Goal: Communication & Community: Answer question/provide support

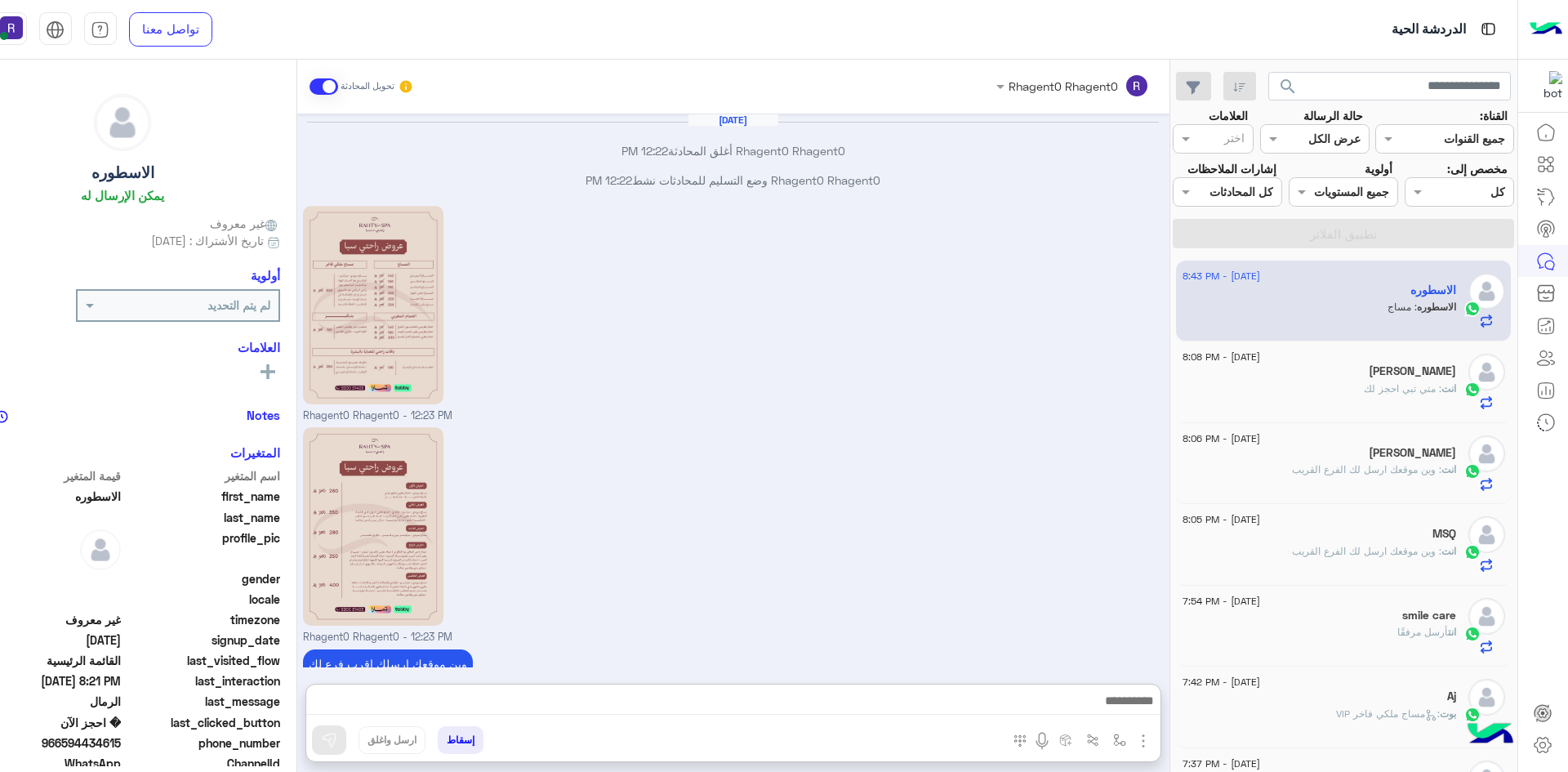
scroll to position [1504, 0]
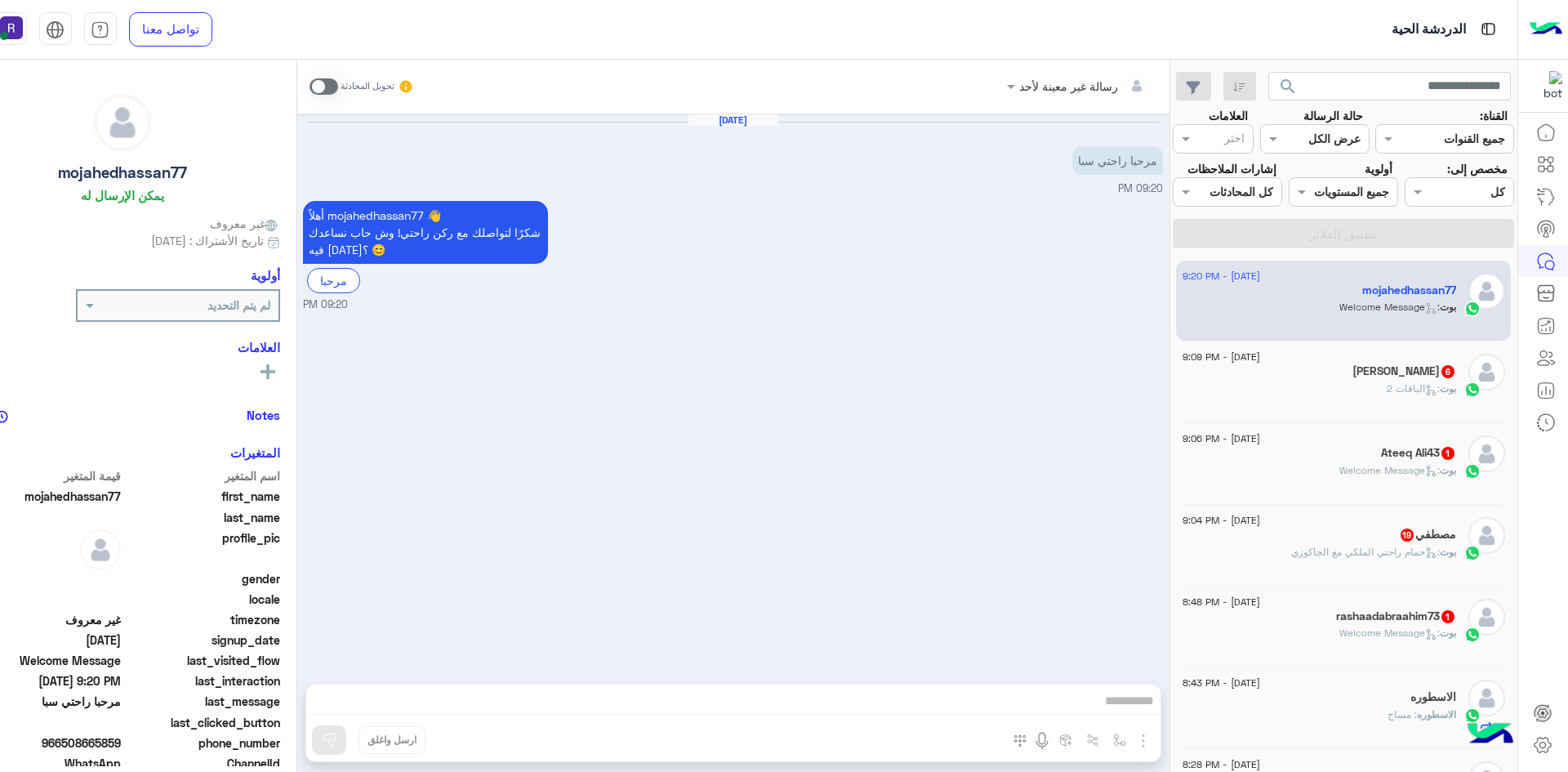
click at [320, 86] on span at bounding box center [323, 87] width 29 height 17
click at [1146, 741] on img "button" at bounding box center [1143, 740] width 19 height 19
click at [1124, 704] on span "الصور" at bounding box center [1112, 705] width 31 height 19
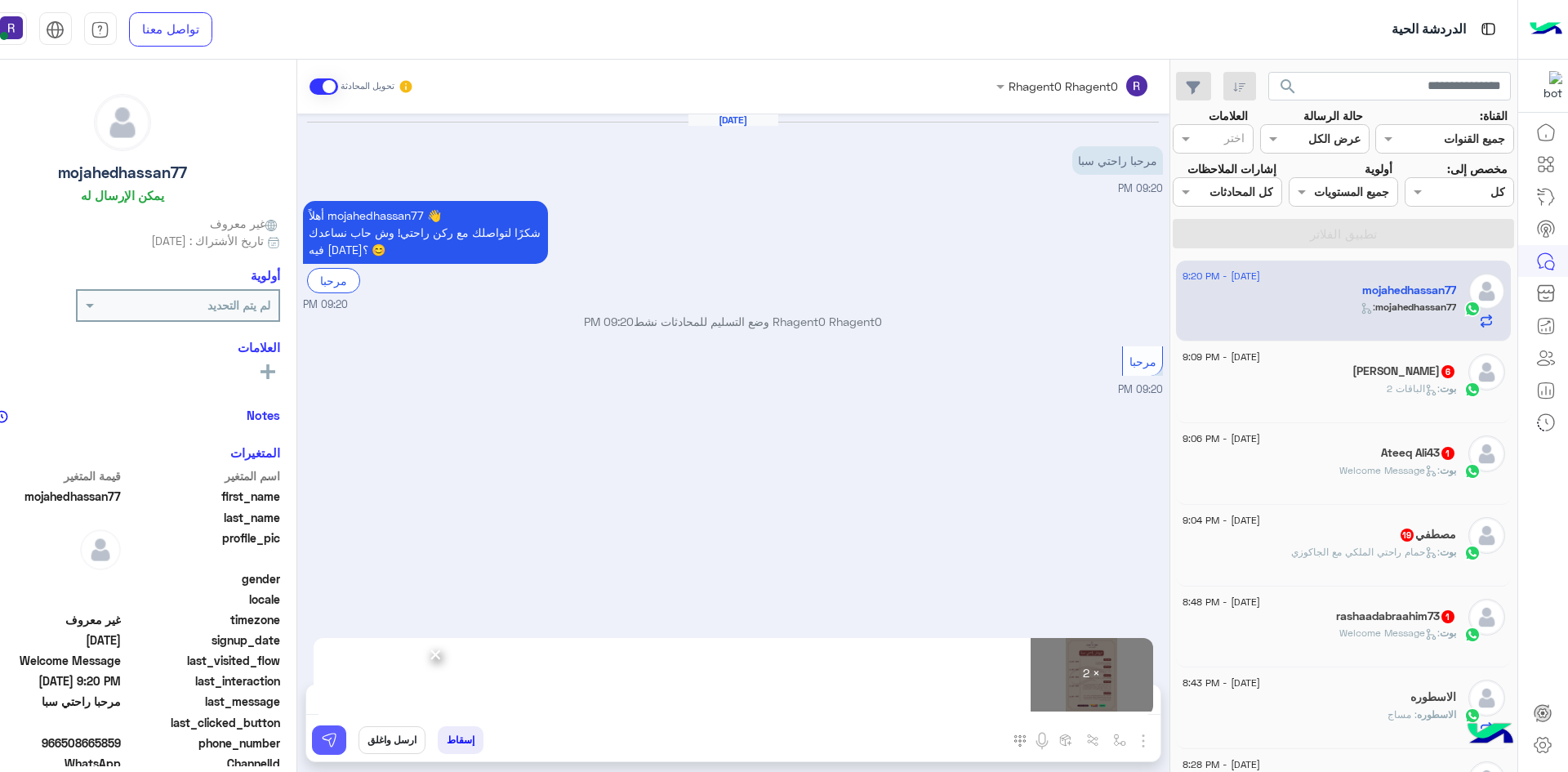
click at [323, 740] on img at bounding box center [329, 740] width 17 height 17
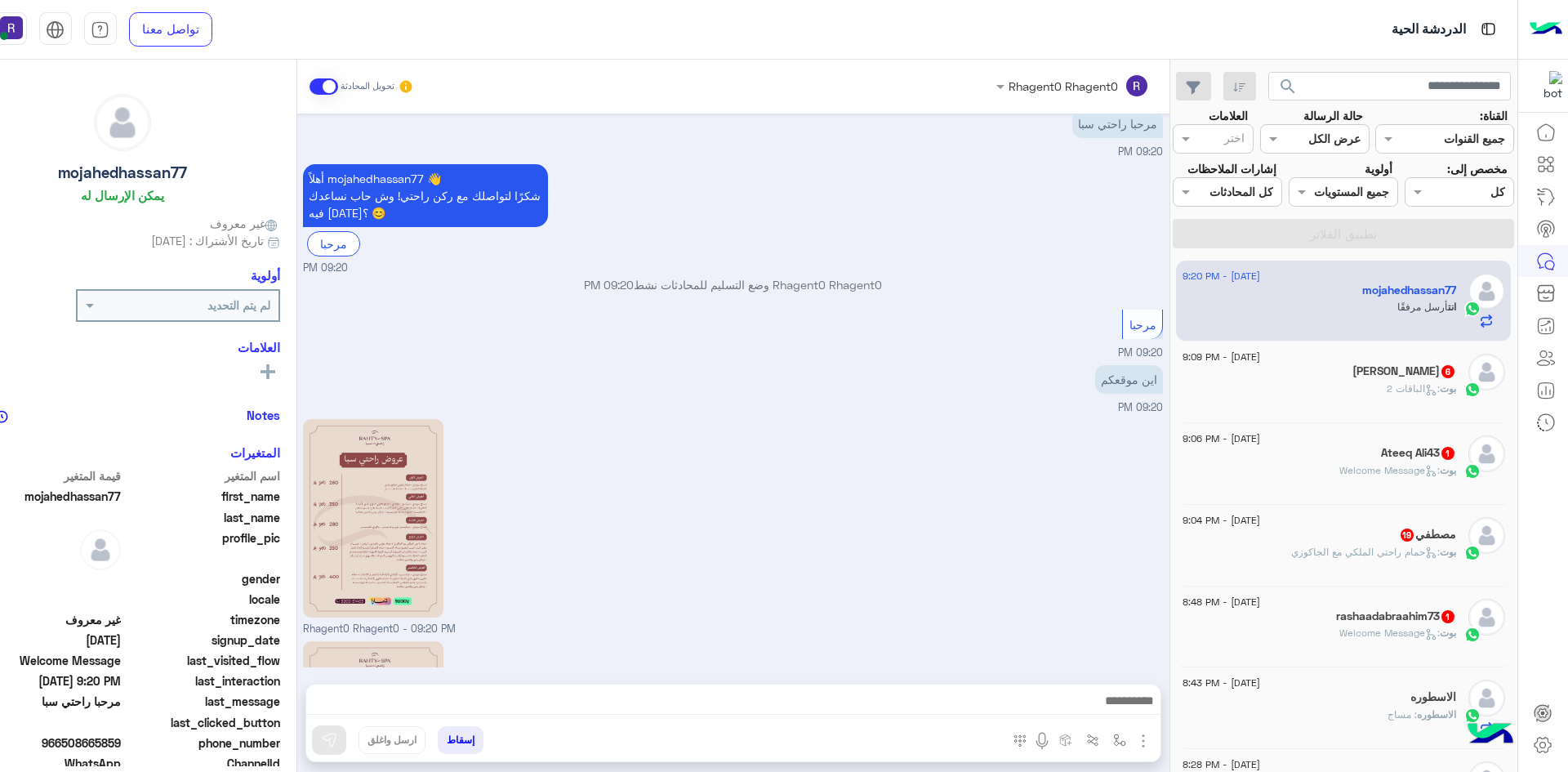
scroll to position [259, 0]
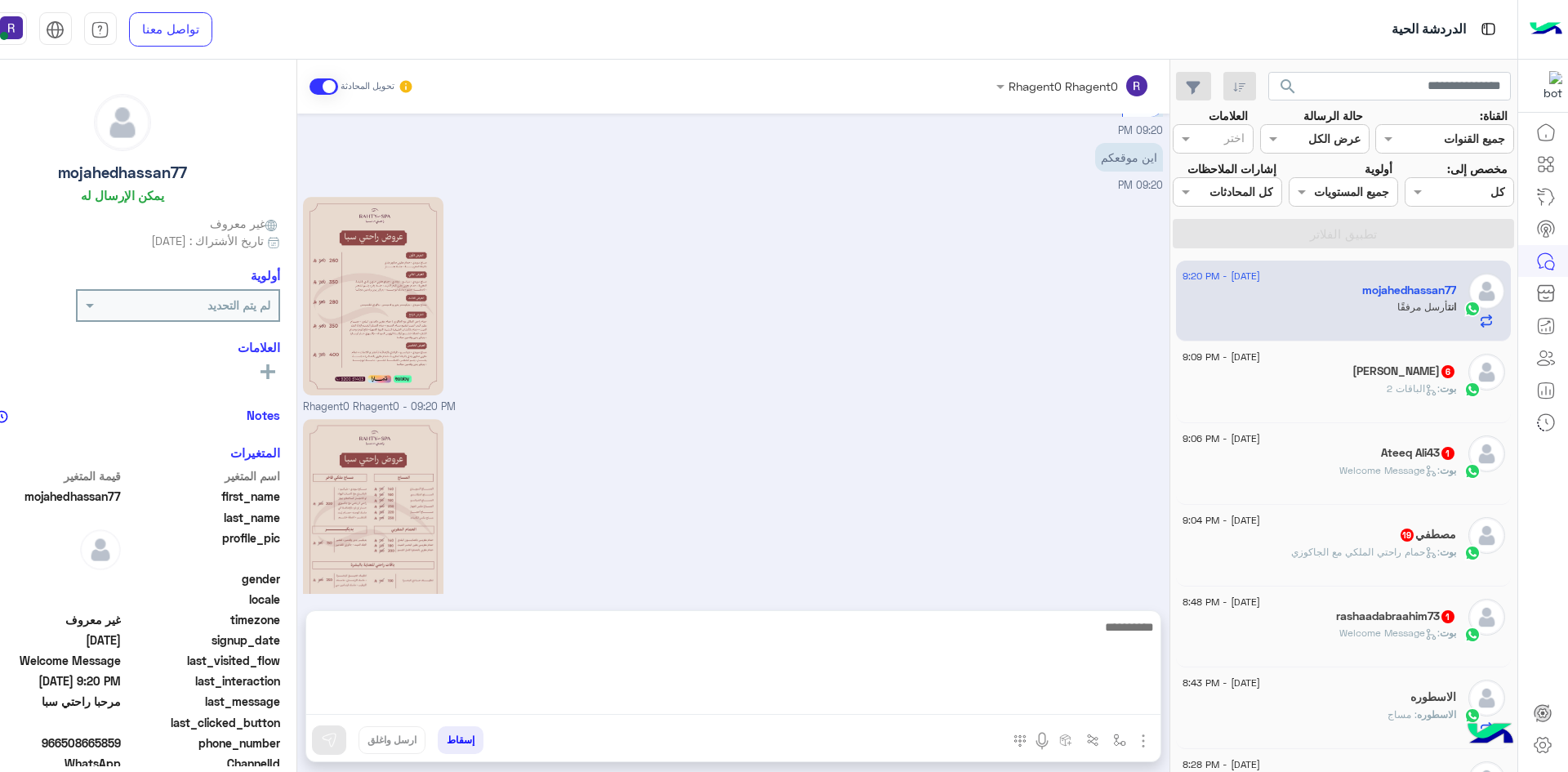
click at [1016, 712] on textarea at bounding box center [733, 665] width 854 height 98
paste textarea "**********"
type textarea "**********"
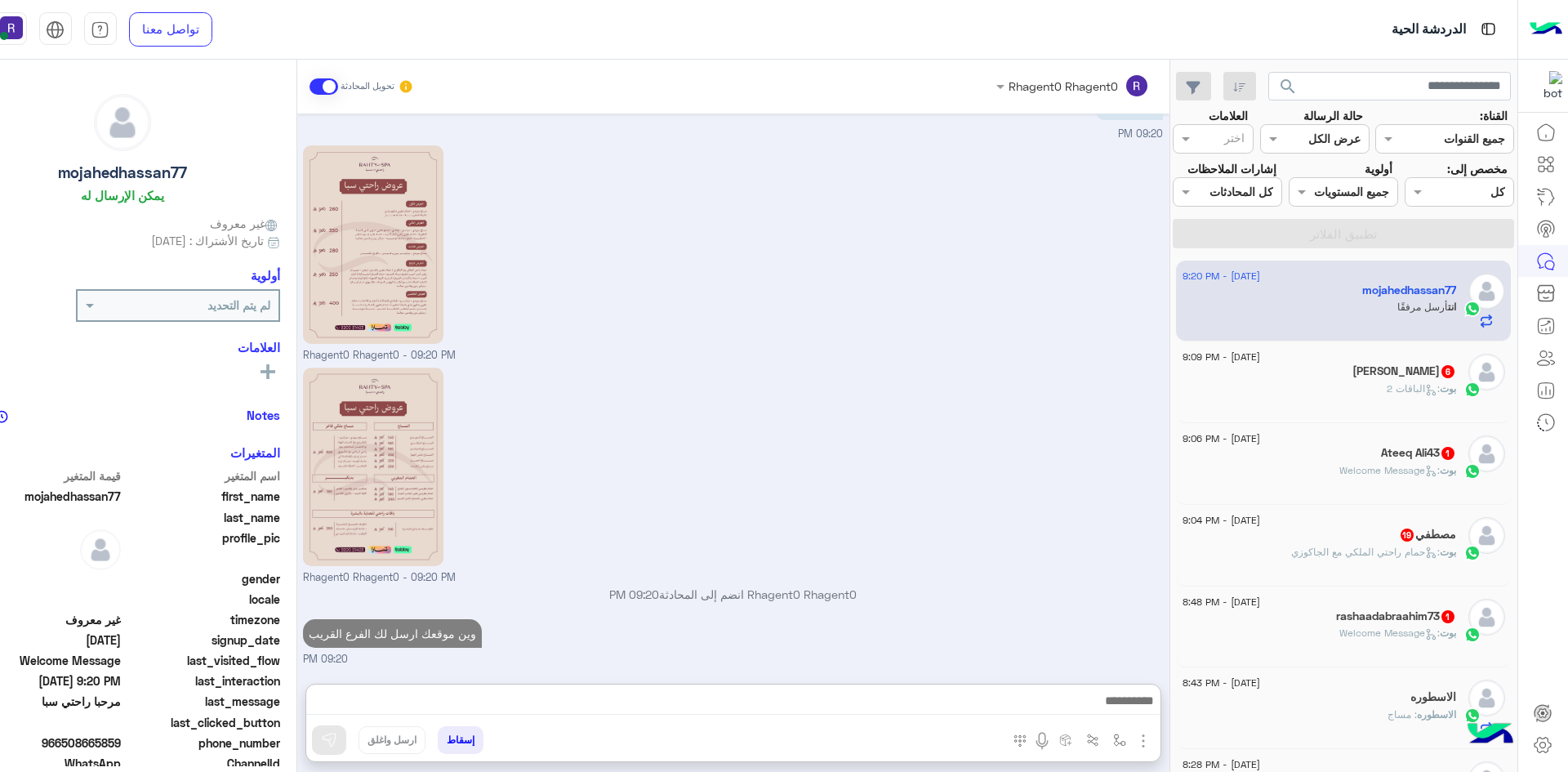
click at [1414, 373] on h5 "Ahmed Elhalawani 6" at bounding box center [1404, 371] width 104 height 14
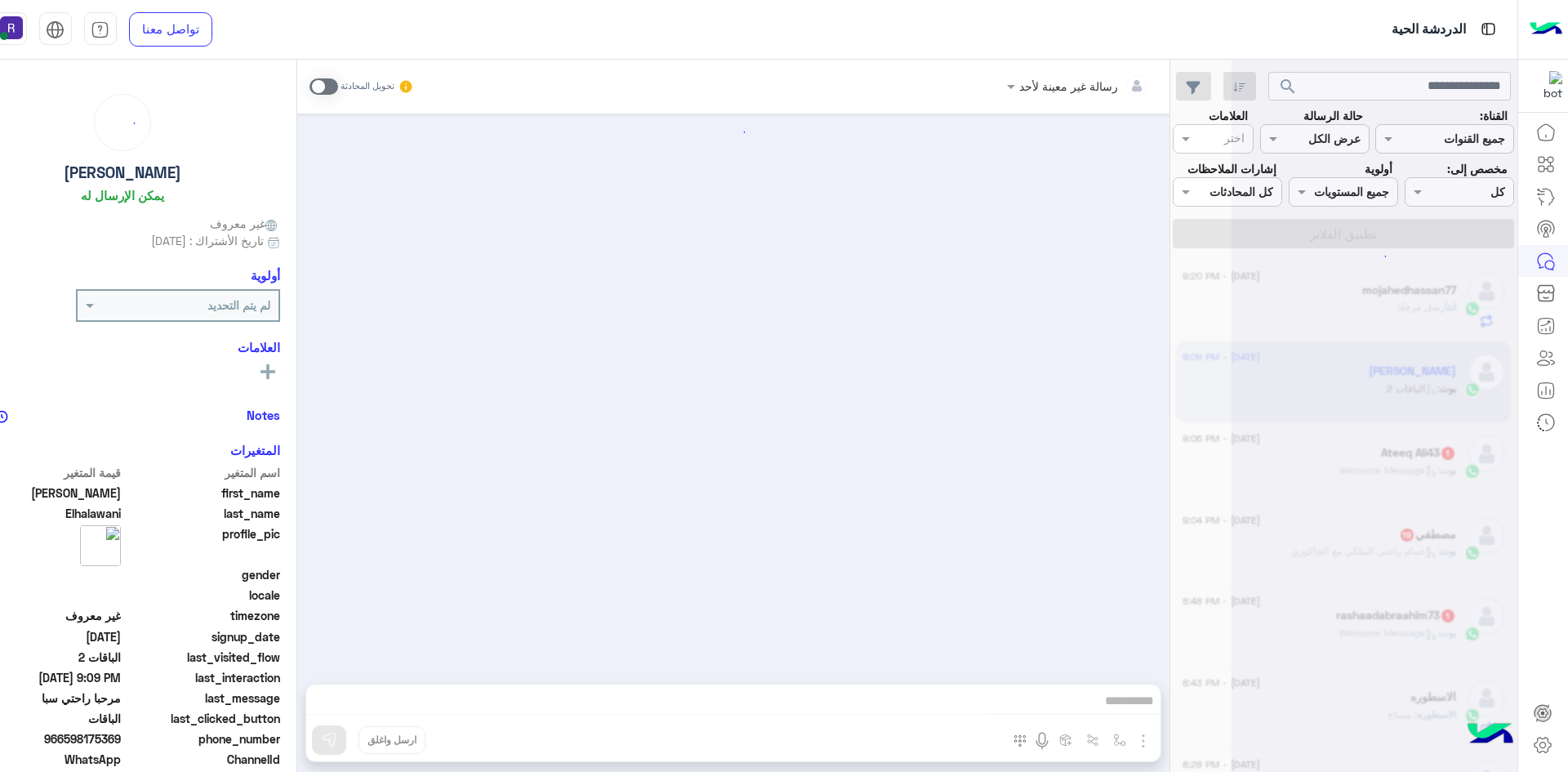
scroll to position [1066, 0]
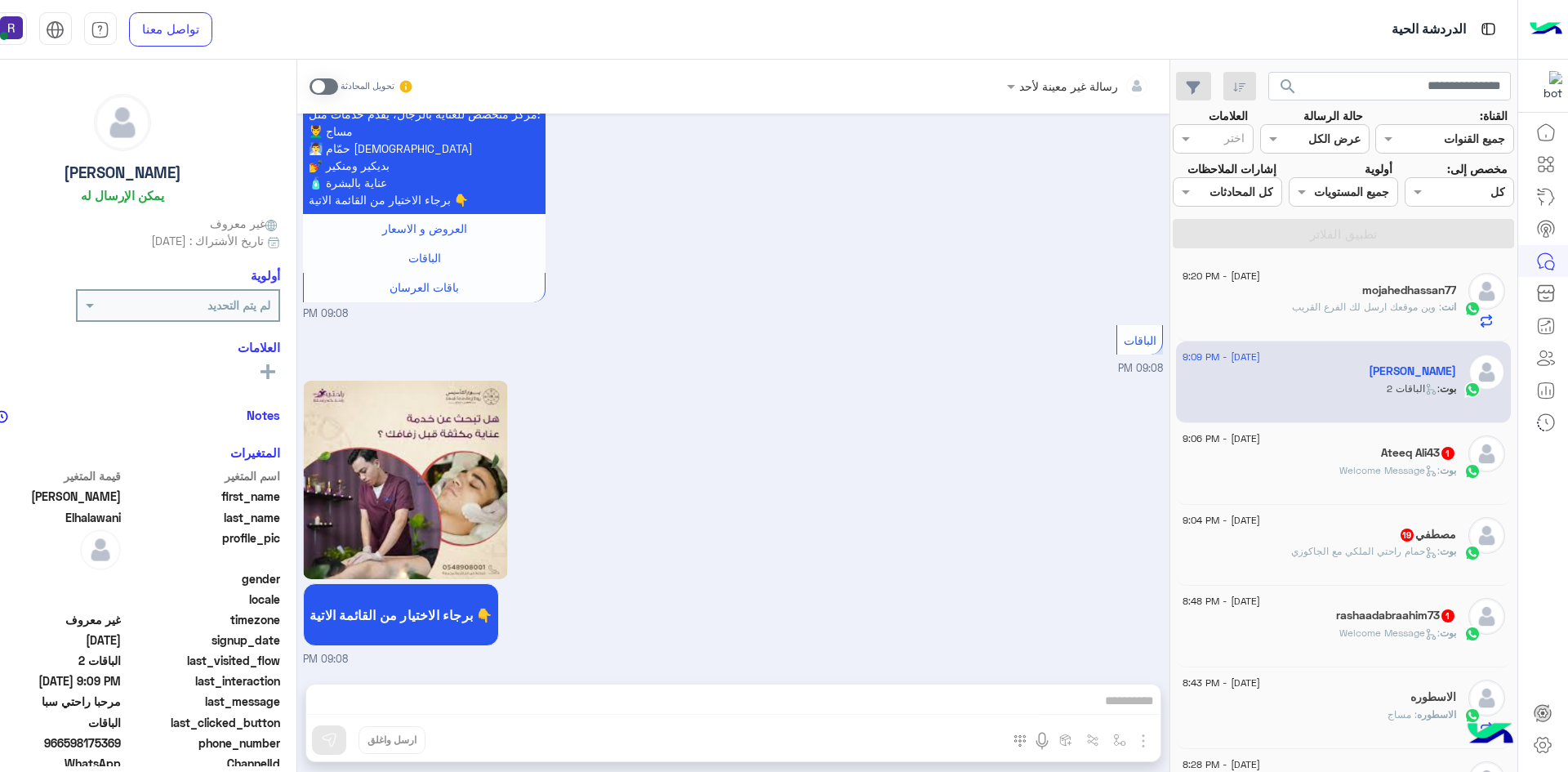
click at [325, 80] on span at bounding box center [323, 87] width 29 height 17
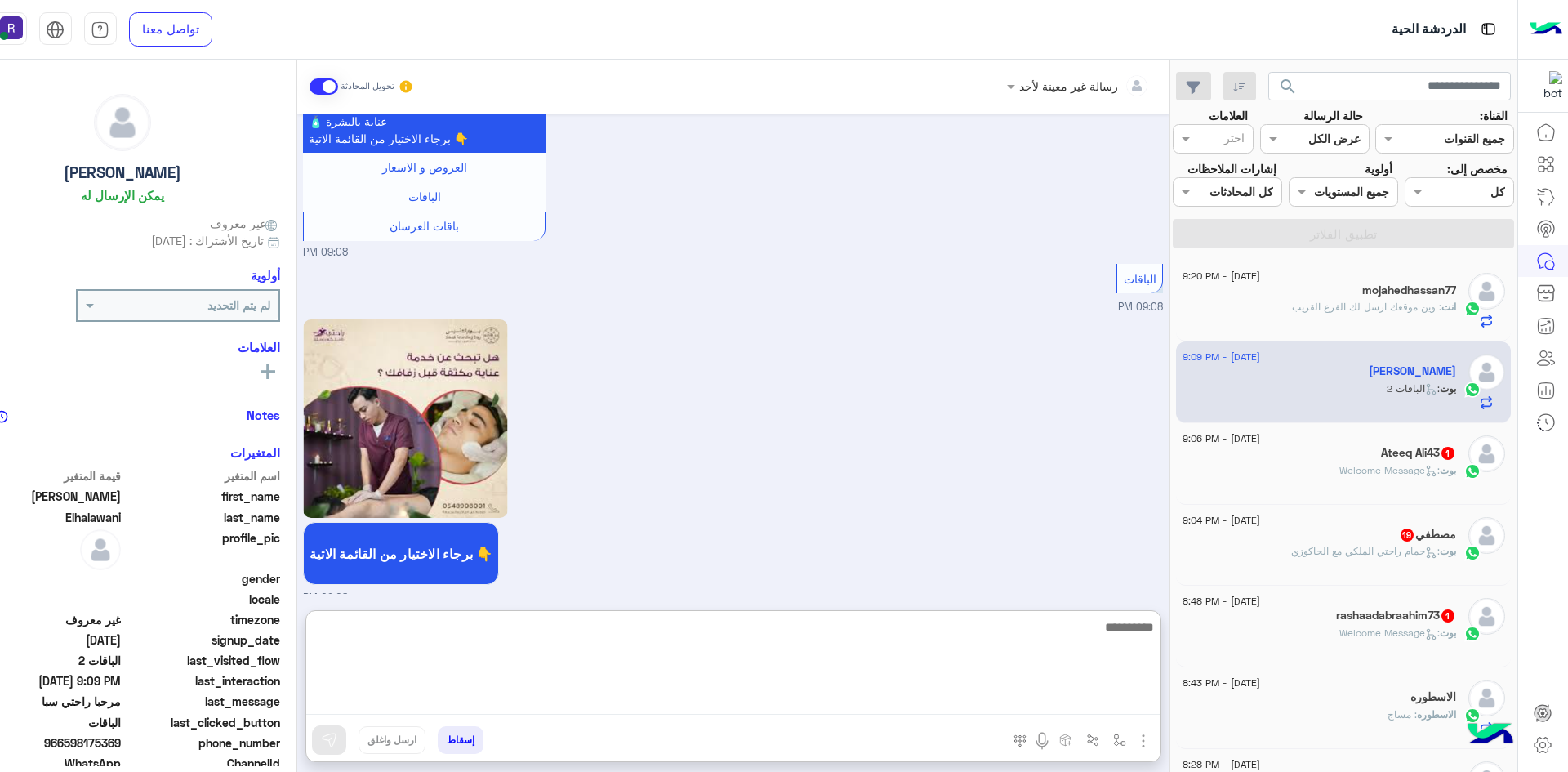
click at [984, 706] on textarea at bounding box center [733, 665] width 854 height 98
paste textarea "**********"
type textarea "**********"
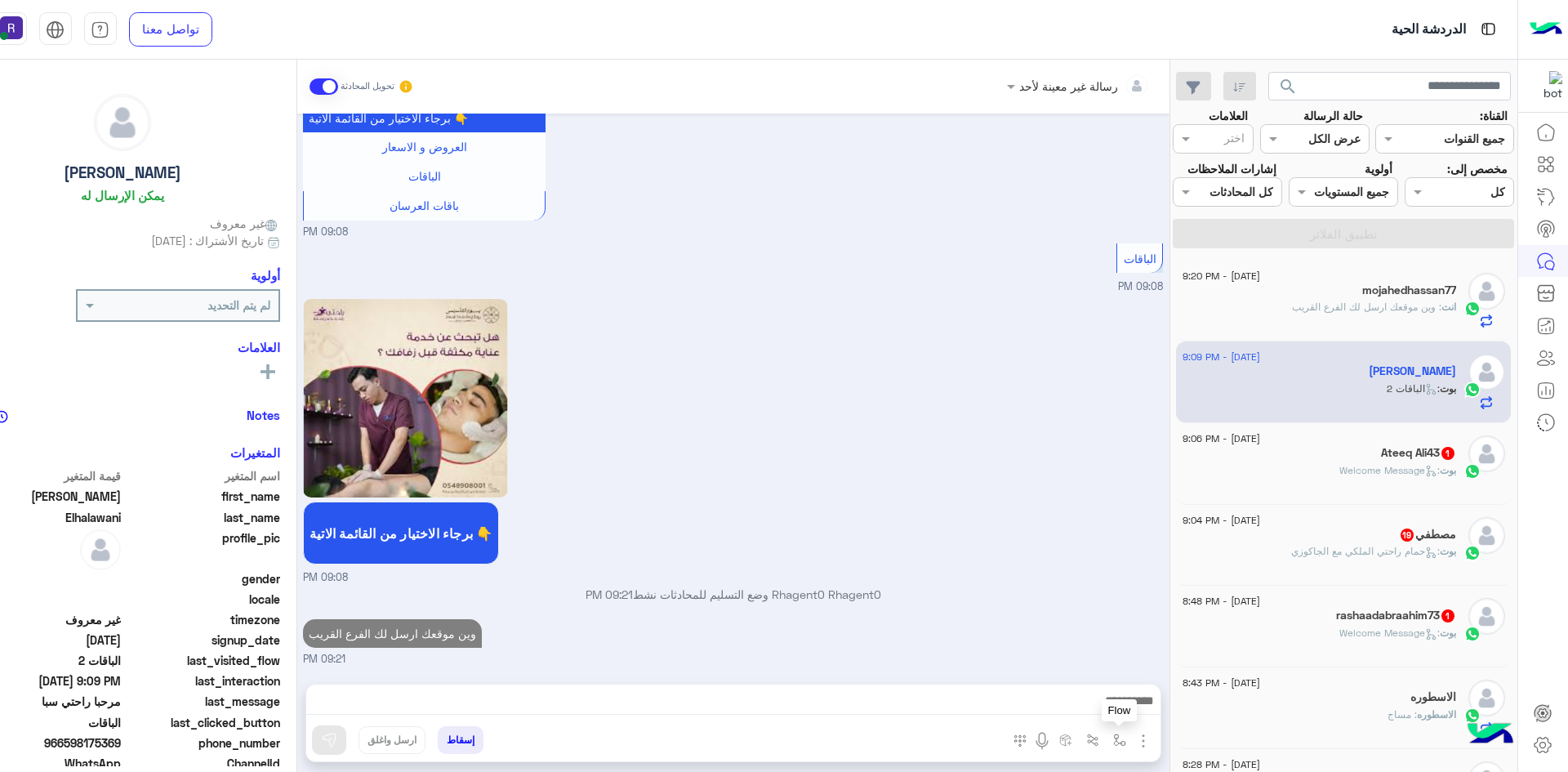
click at [1121, 745] on img "button" at bounding box center [1119, 740] width 13 height 13
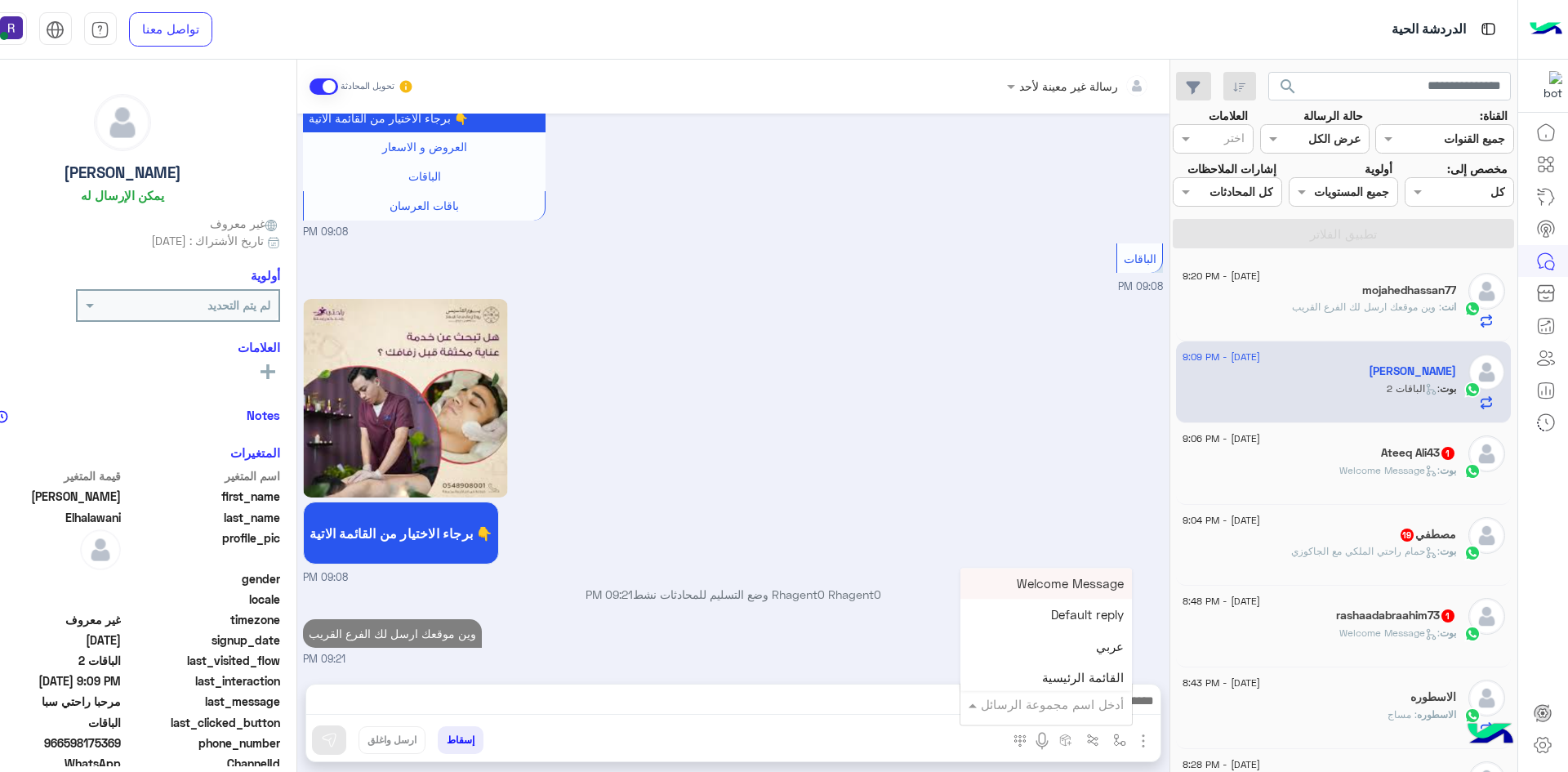
click at [1096, 712] on div "أدخل اسم مجموعة الرسائل" at bounding box center [1052, 704] width 143 height 19
click at [1153, 735] on button "button" at bounding box center [1143, 740] width 21 height 22
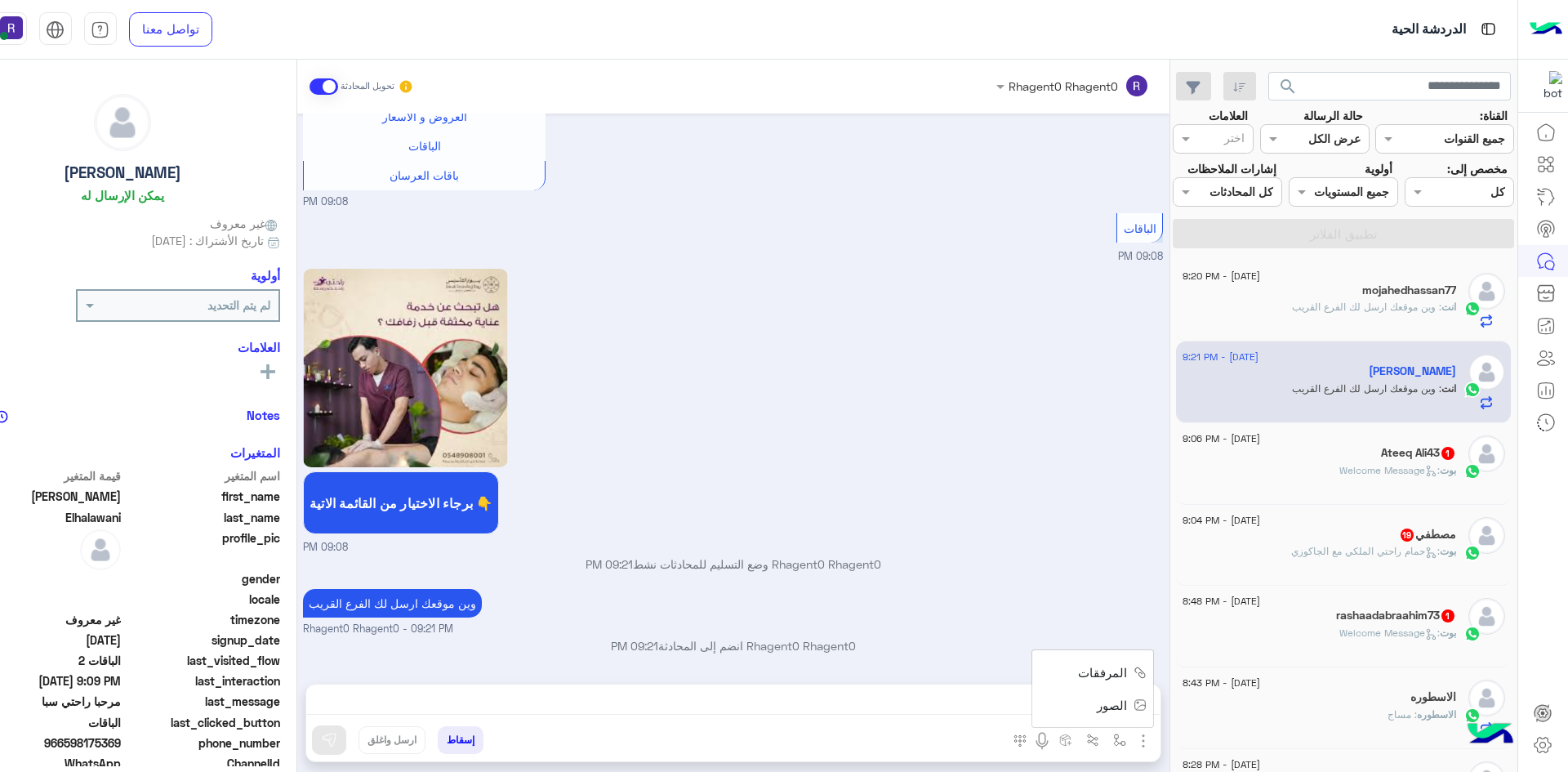
click at [1128, 704] on button "الصور" at bounding box center [1118, 704] width 70 height 32
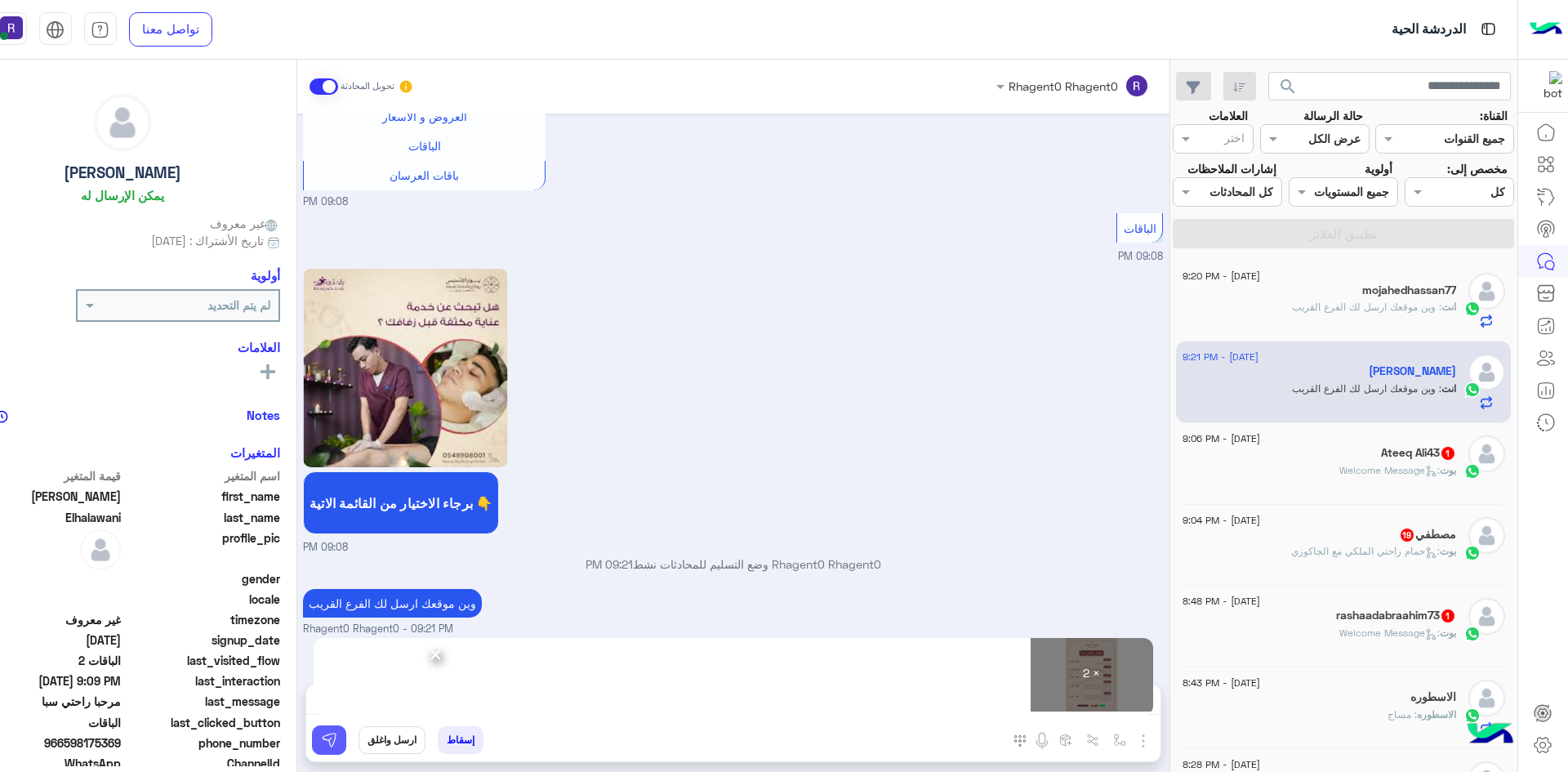
click at [331, 737] on img at bounding box center [329, 740] width 17 height 17
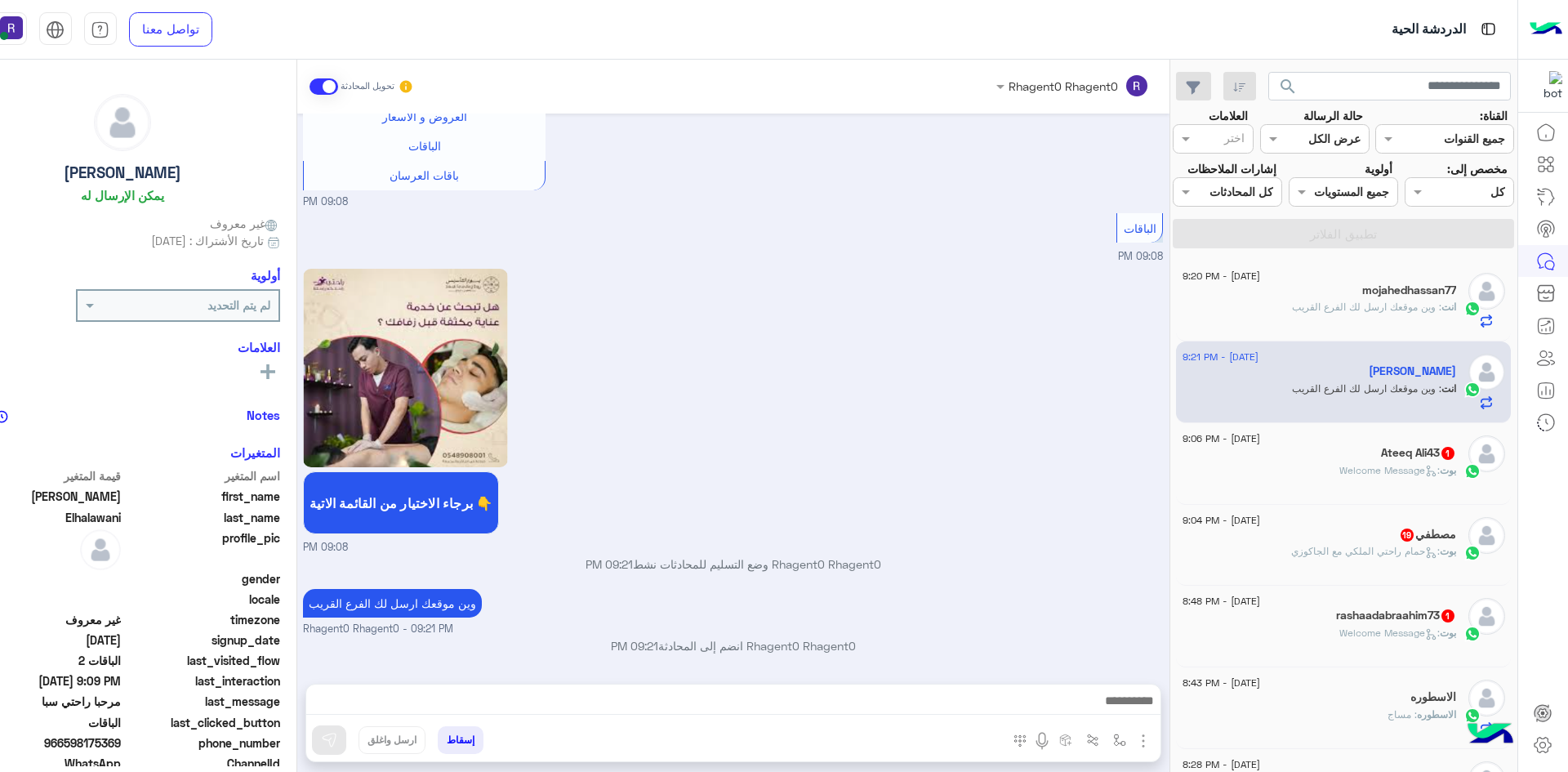
scroll to position [1621, 0]
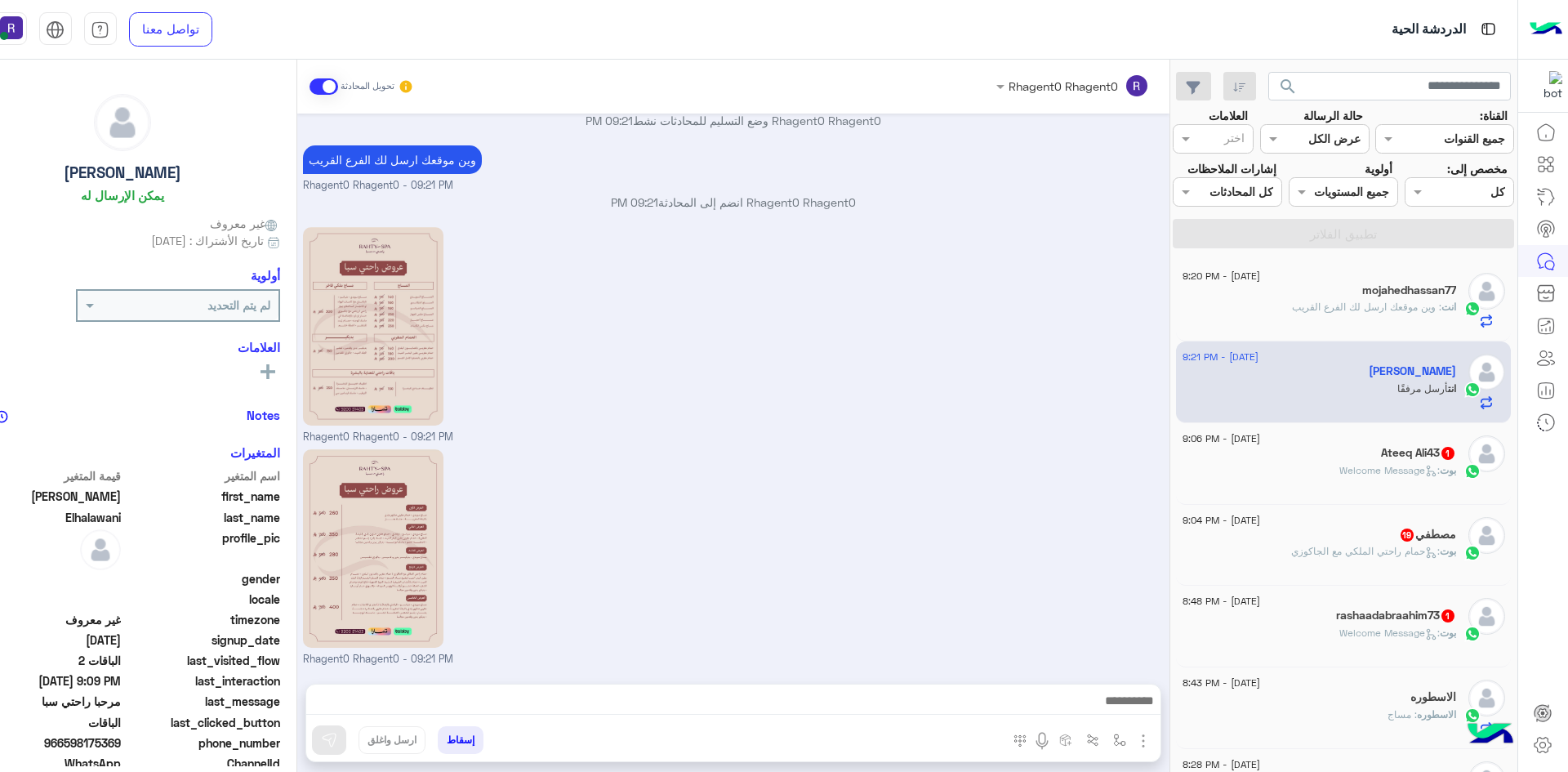
click at [1446, 493] on div "30 August - 9:06 PM Ateeq Ali43 1 بوت : Welcome Message" at bounding box center [1343, 464] width 335 height 82
click at [1300, 471] on div "بوت : Welcome Message" at bounding box center [1319, 477] width 273 height 29
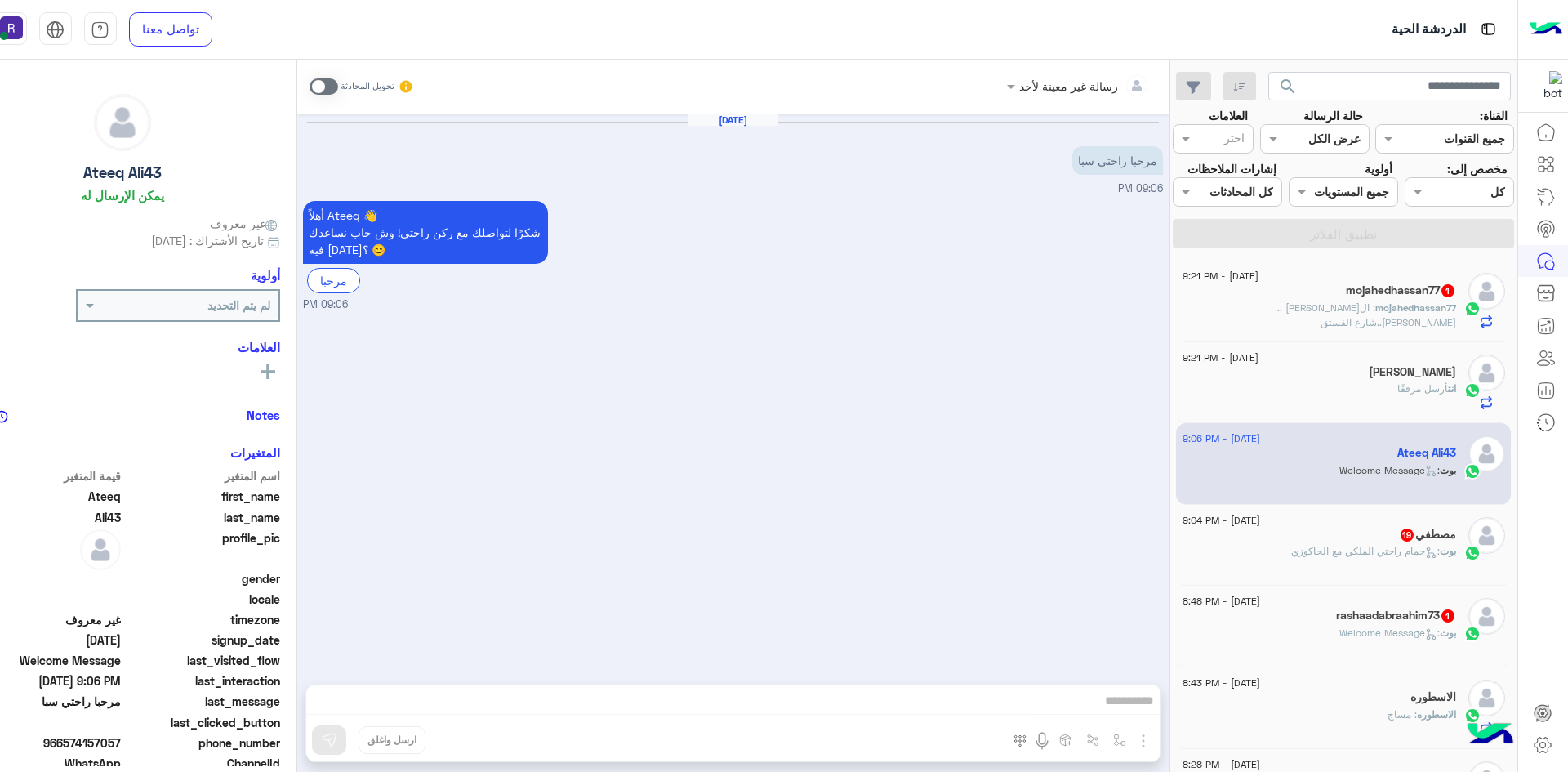
click at [316, 81] on span at bounding box center [323, 87] width 29 height 17
click at [1143, 738] on img "button" at bounding box center [1143, 740] width 19 height 19
click at [1119, 710] on span "الصور" at bounding box center [1112, 705] width 31 height 19
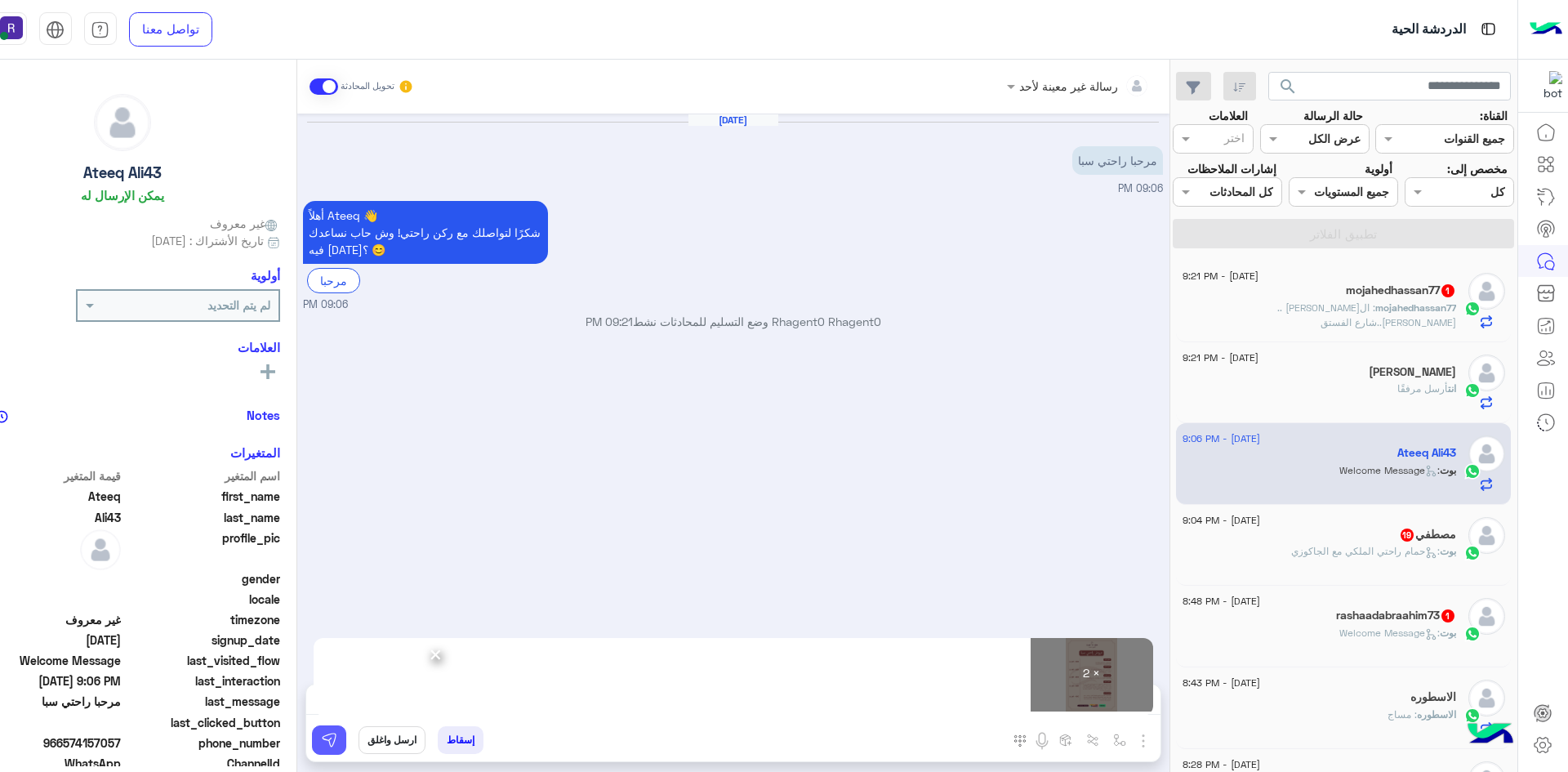
click at [337, 739] on button at bounding box center [329, 740] width 34 height 30
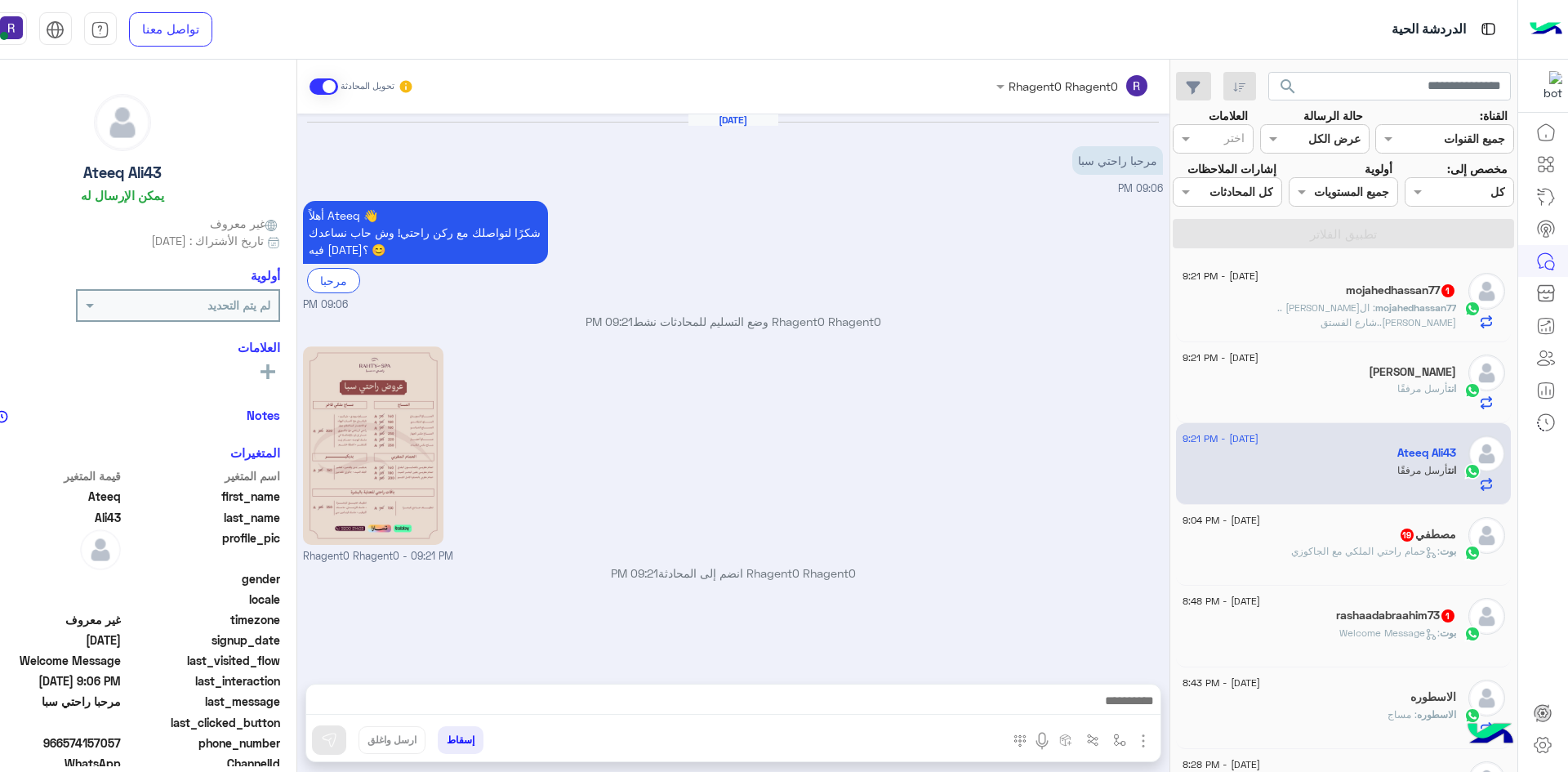
scroll to position [148, 0]
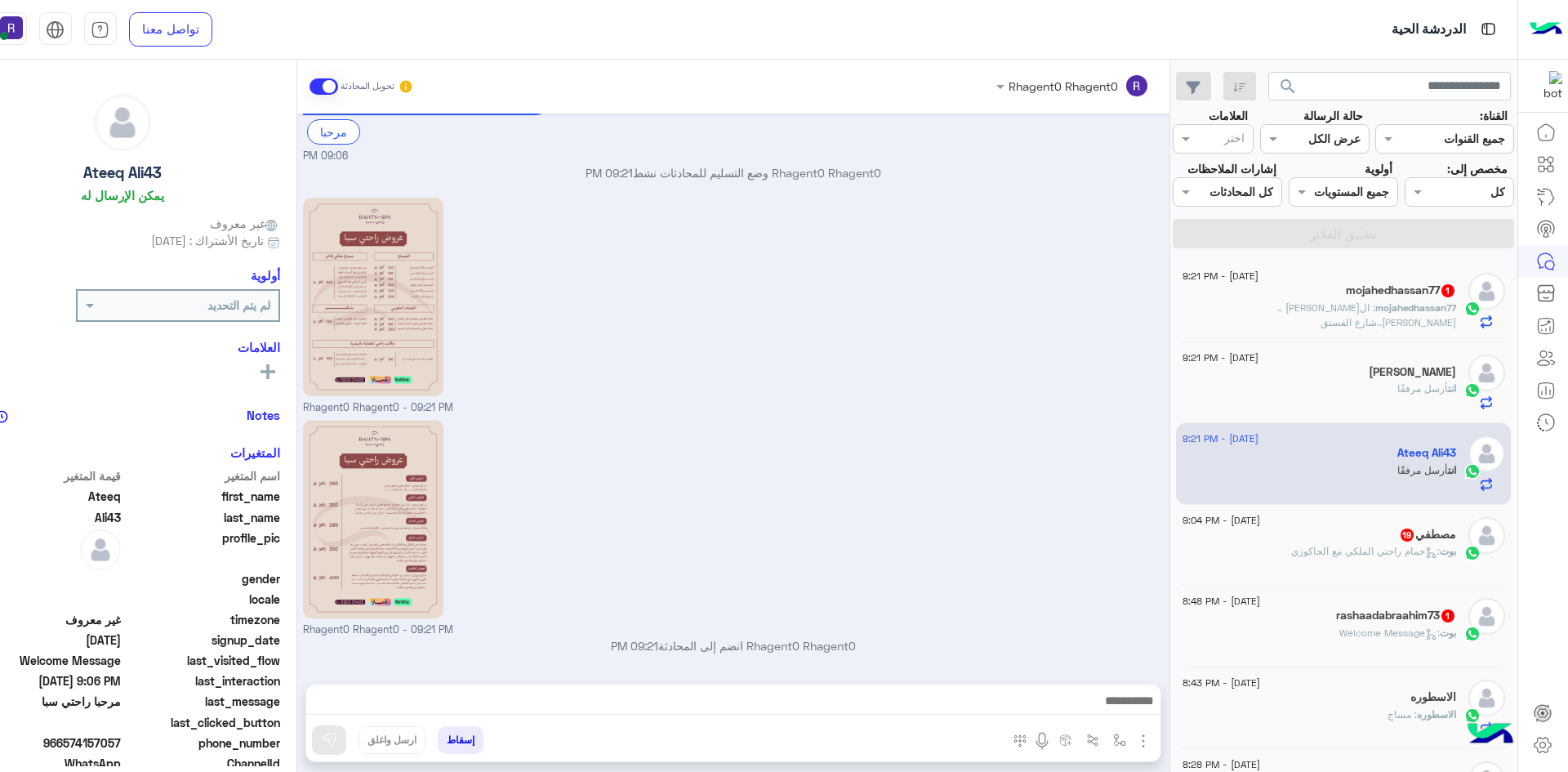
click at [1392, 549] on span ": حمام راحتي الملكي مع الجاكوزي" at bounding box center [1365, 551] width 148 height 12
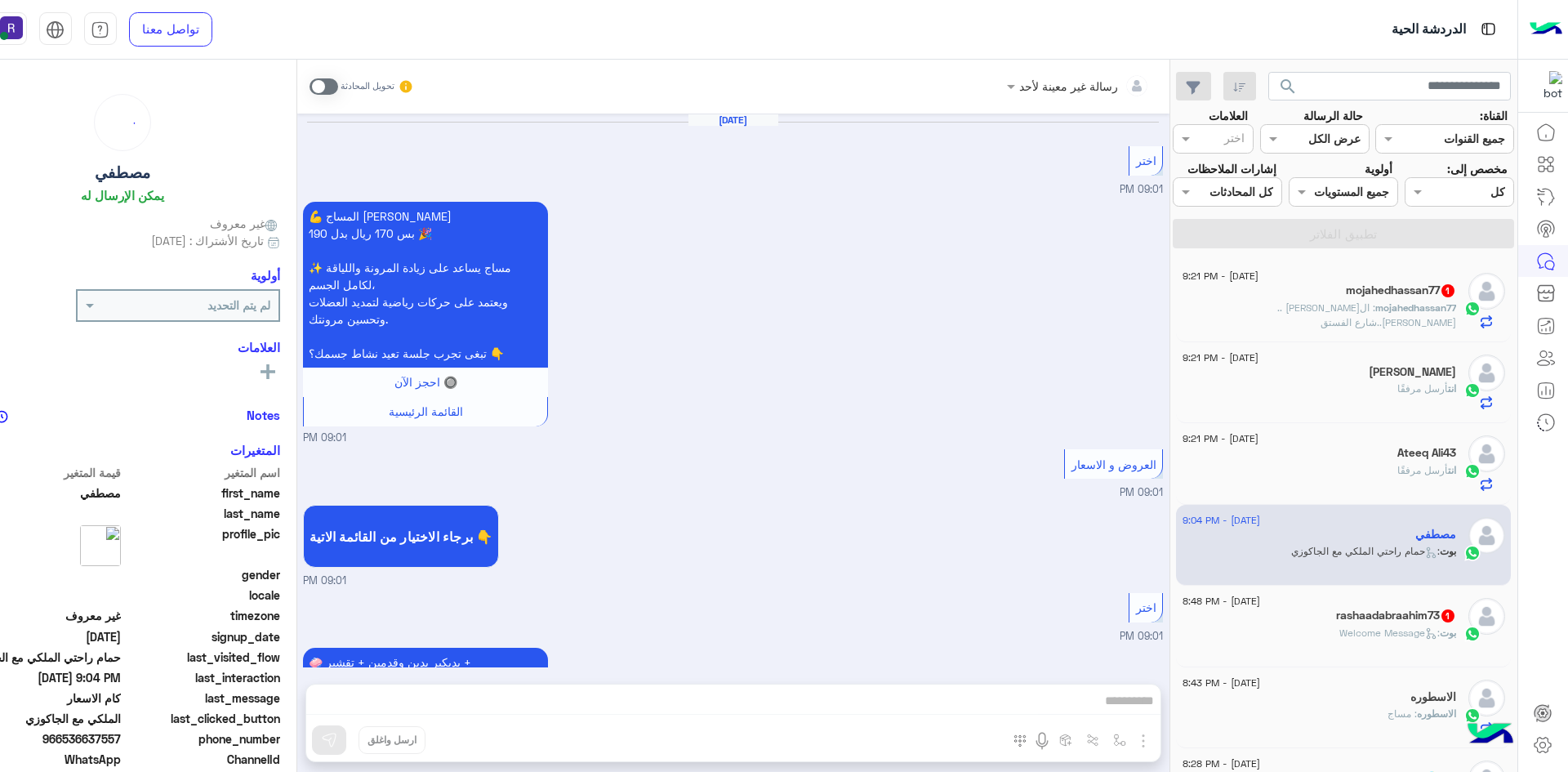
scroll to position [2857, 0]
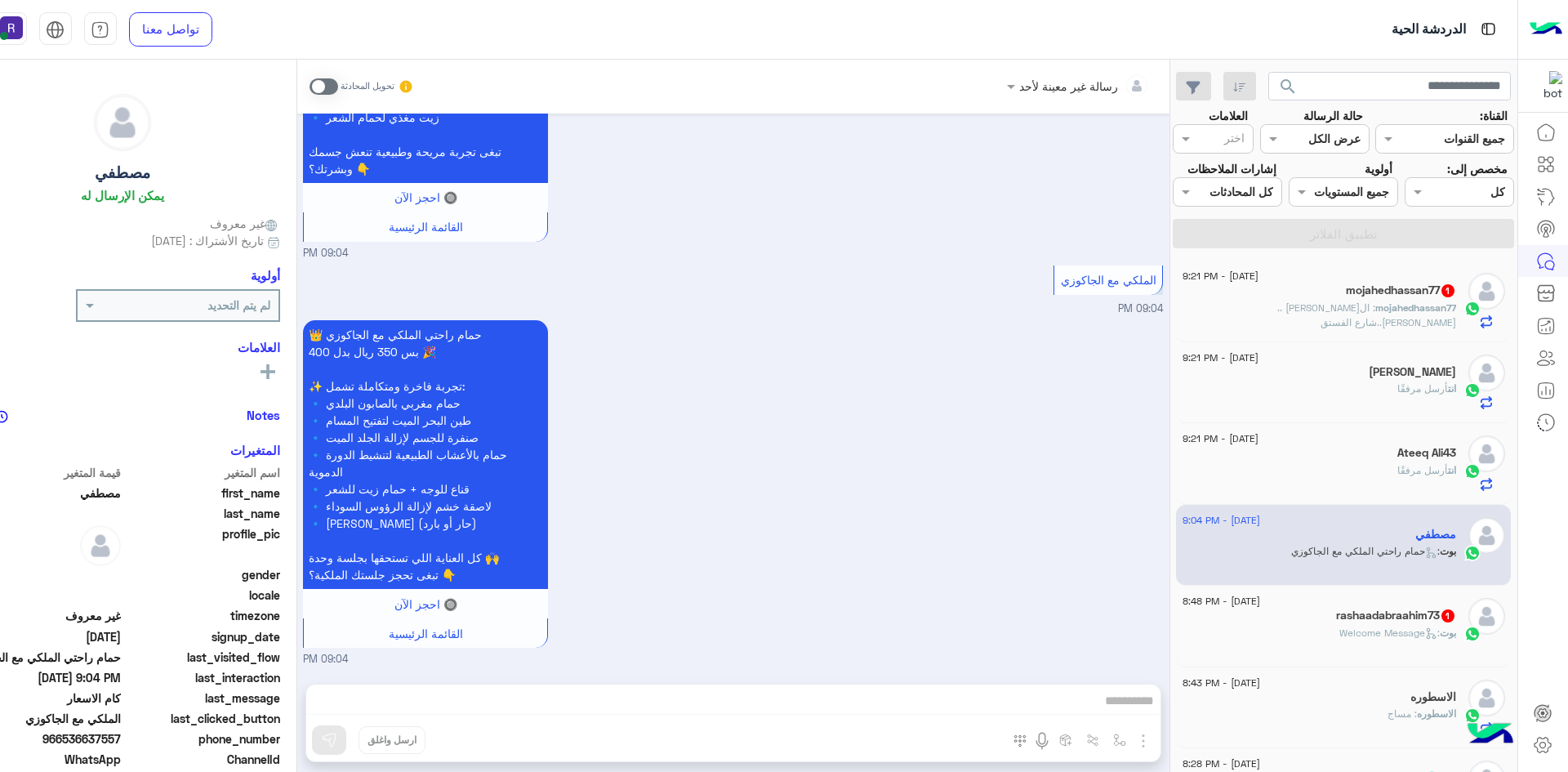
click at [318, 86] on span at bounding box center [323, 87] width 29 height 17
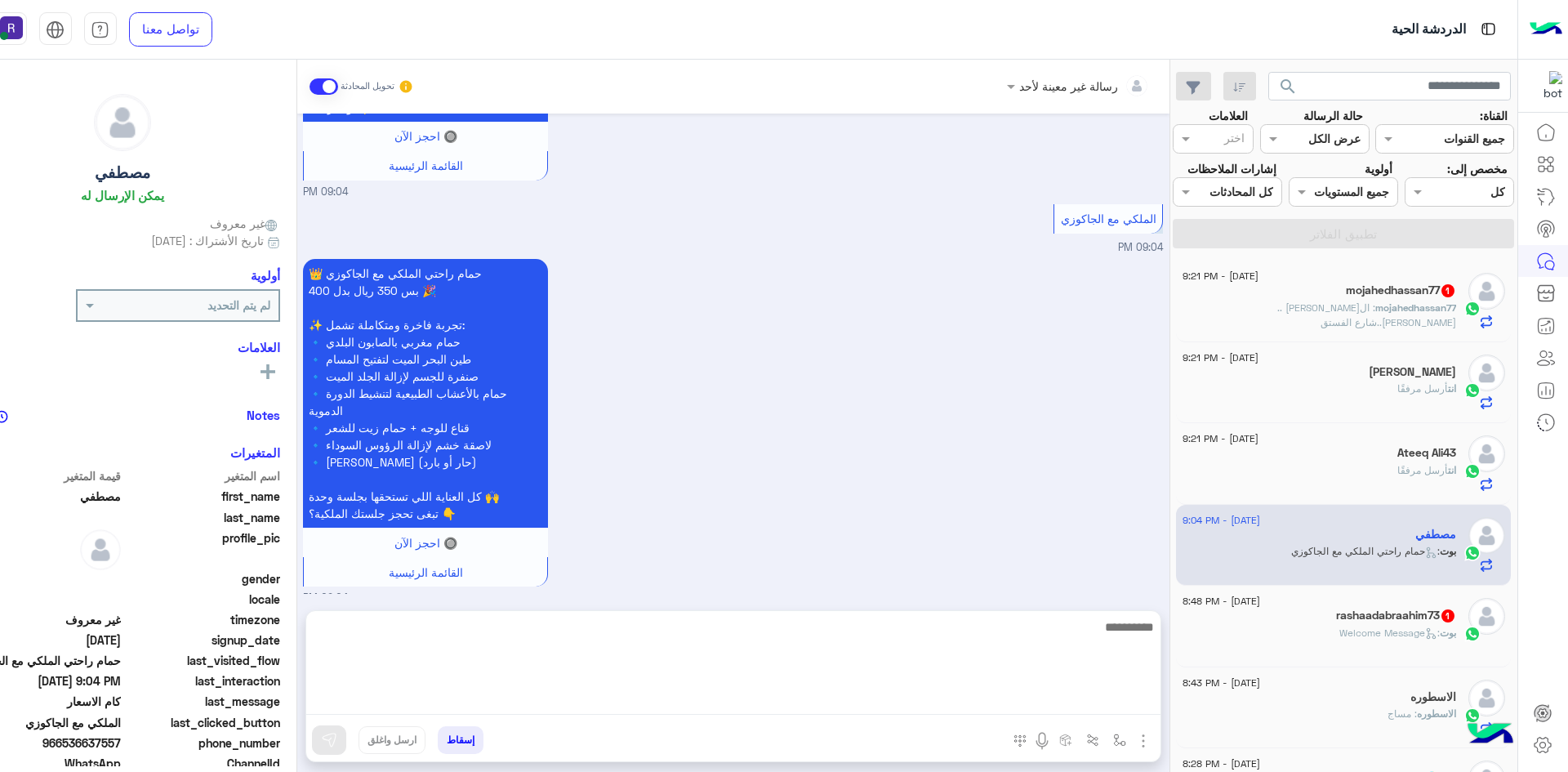
click at [891, 692] on textarea at bounding box center [733, 665] width 854 height 98
paste textarea "**********"
type textarea "**********"
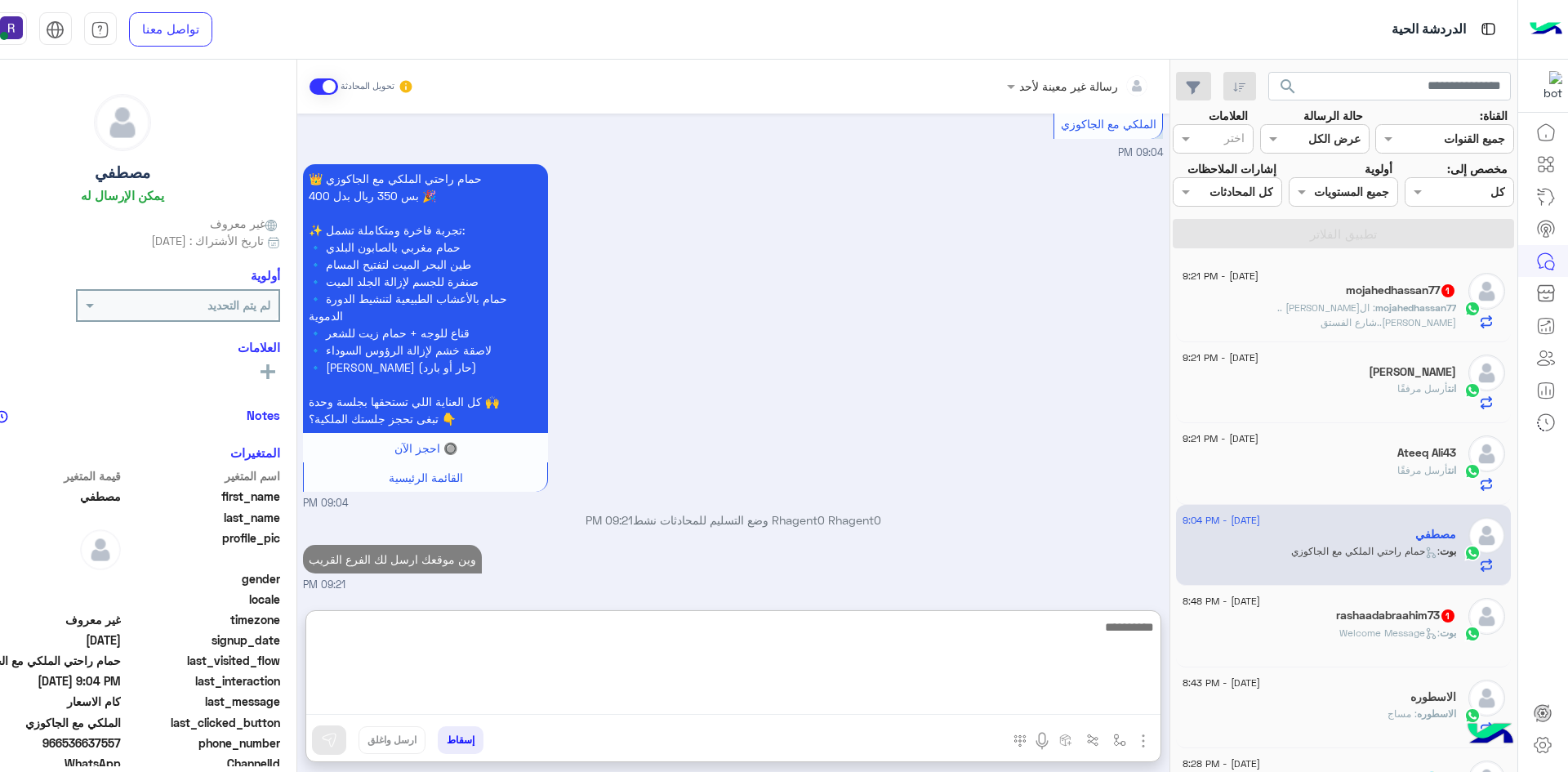
scroll to position [3043, 0]
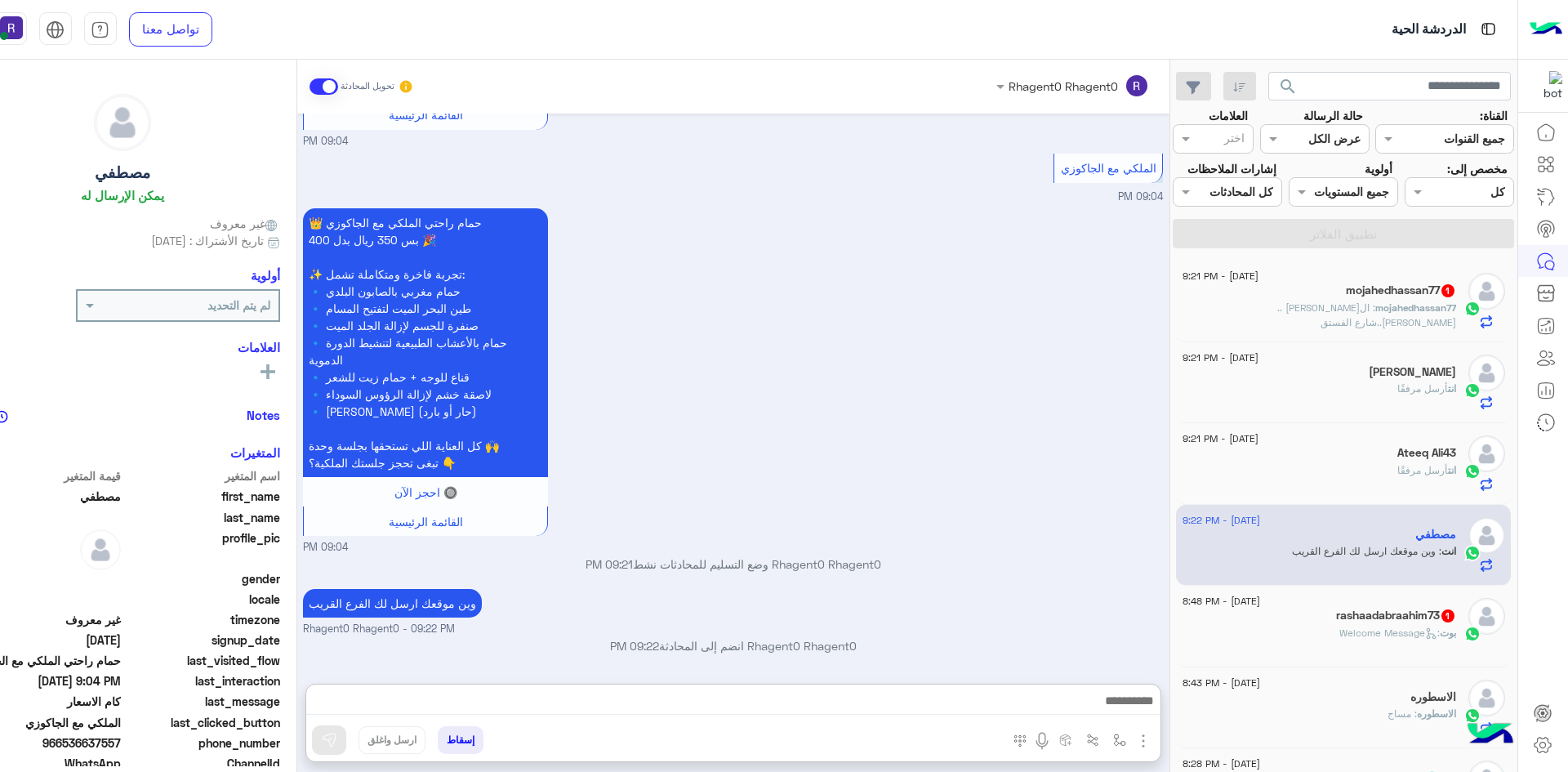
click at [1322, 613] on div "rashaadabraahim73 1" at bounding box center [1319, 617] width 273 height 18
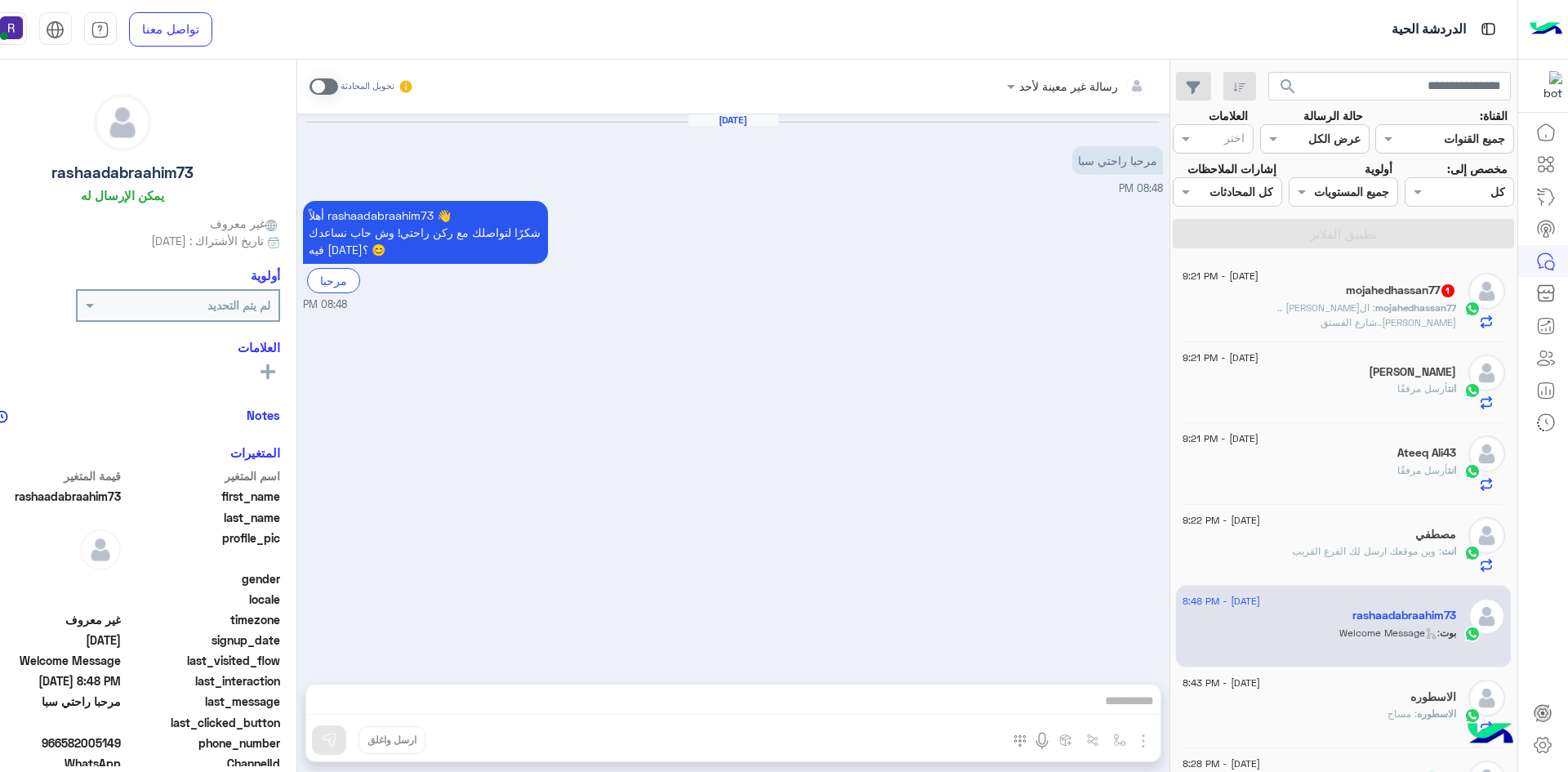
click at [330, 84] on span at bounding box center [323, 87] width 29 height 17
click at [1146, 742] on img "button" at bounding box center [1143, 740] width 19 height 19
click at [1105, 709] on span "الصور" at bounding box center [1112, 705] width 31 height 19
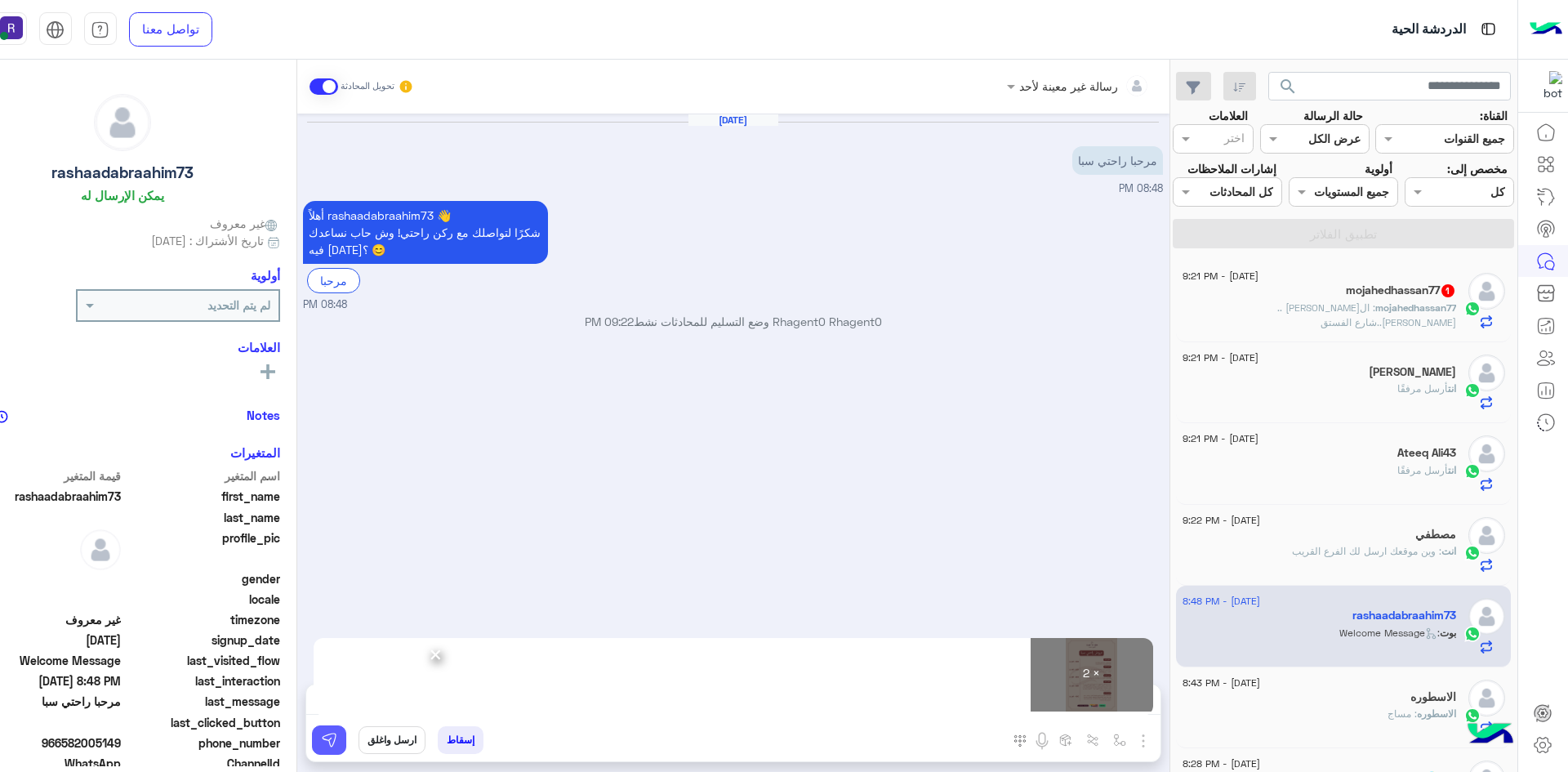
click at [333, 741] on img at bounding box center [329, 740] width 17 height 17
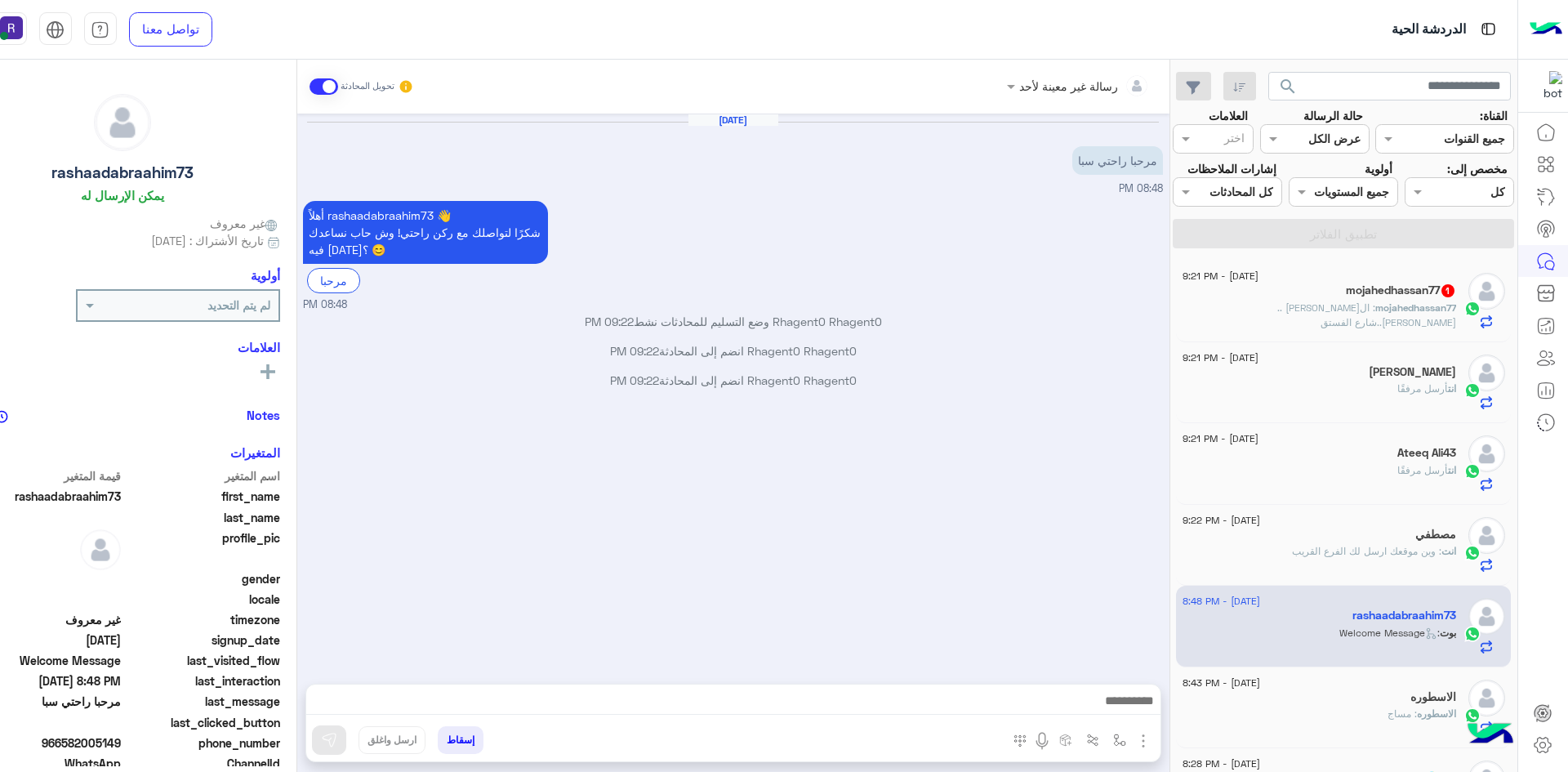
scroll to position [179, 0]
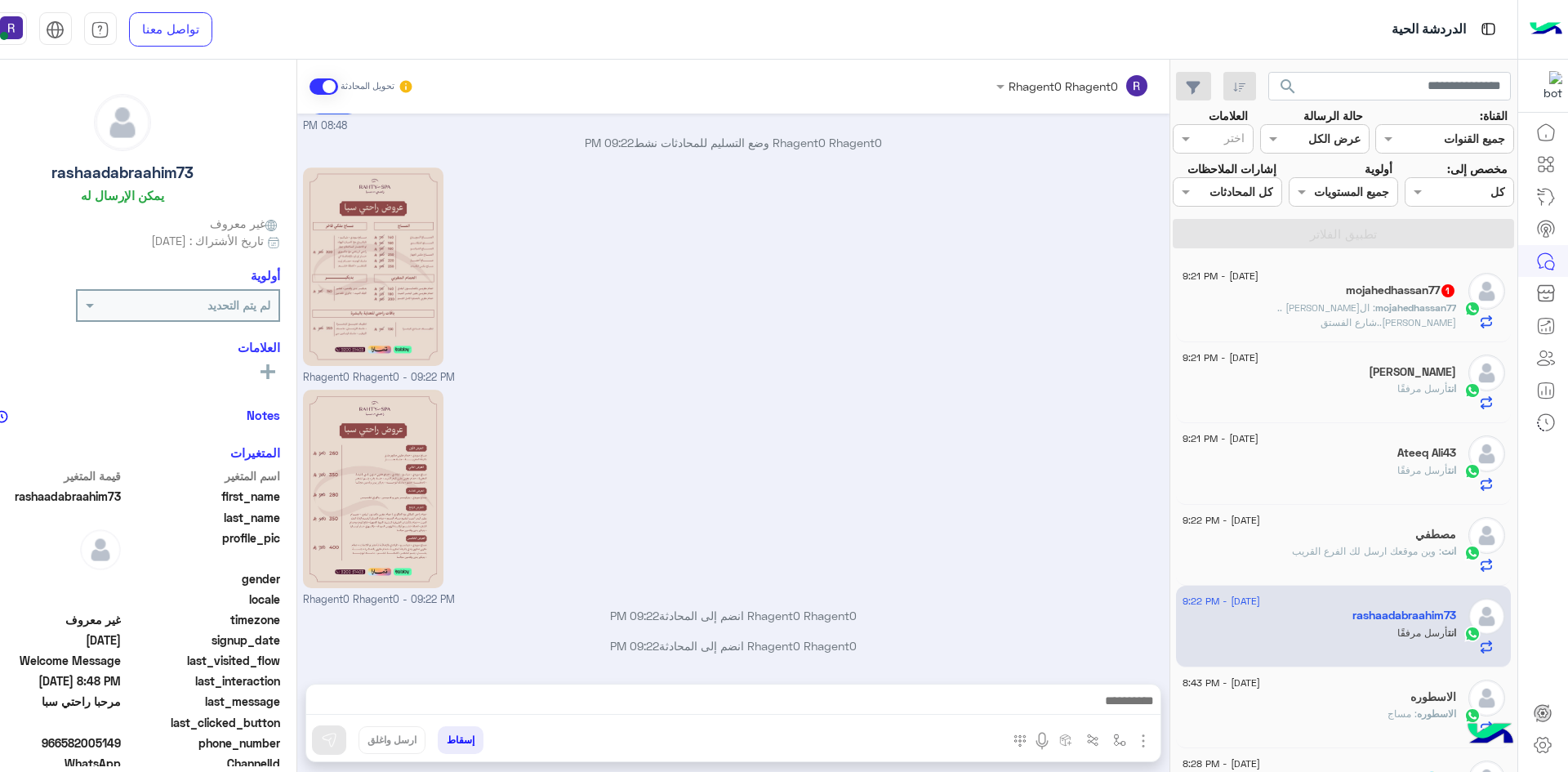
click at [1430, 308] on span "mojahedhassan77" at bounding box center [1415, 307] width 81 height 12
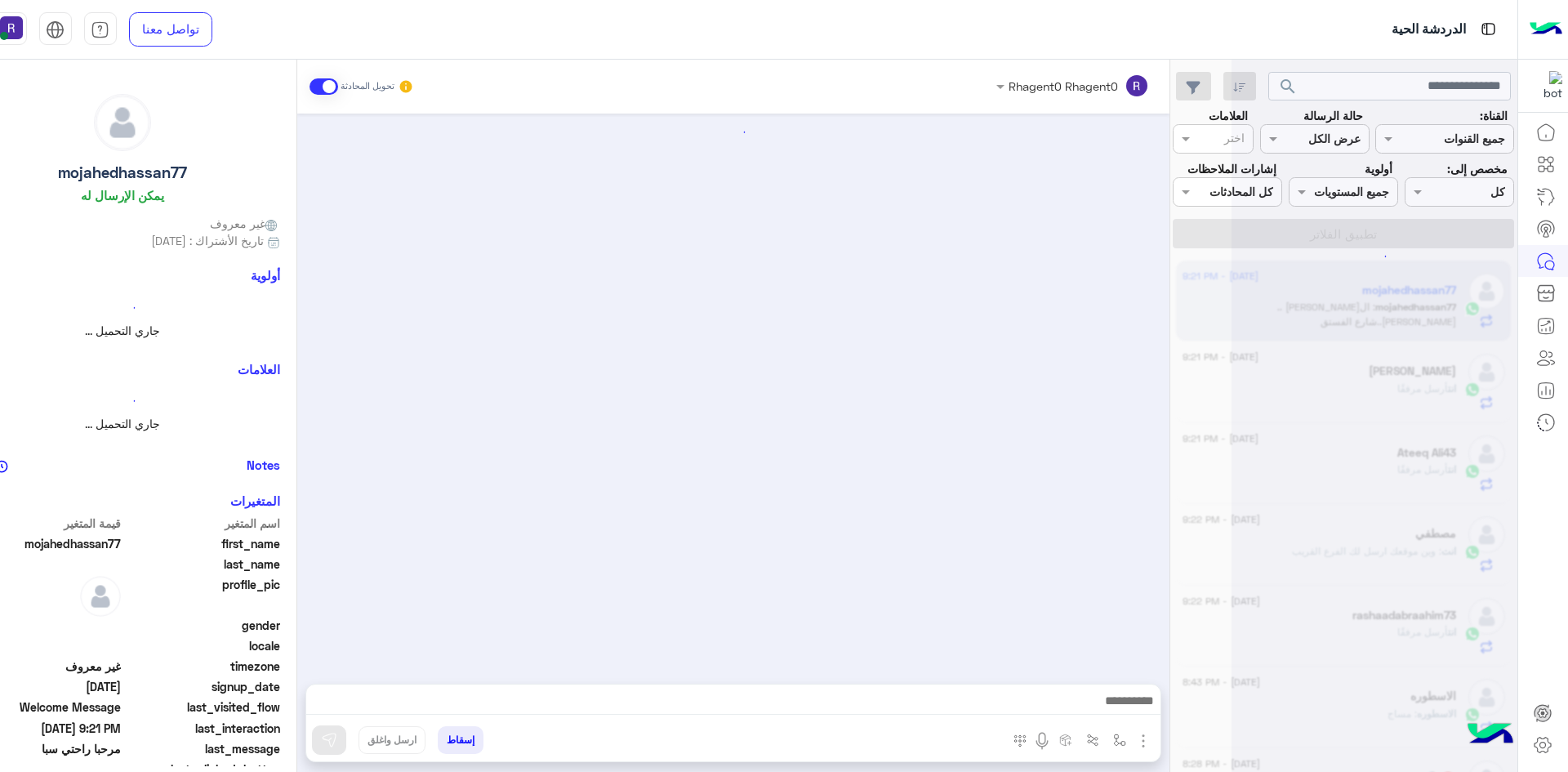
scroll to position [365, 0]
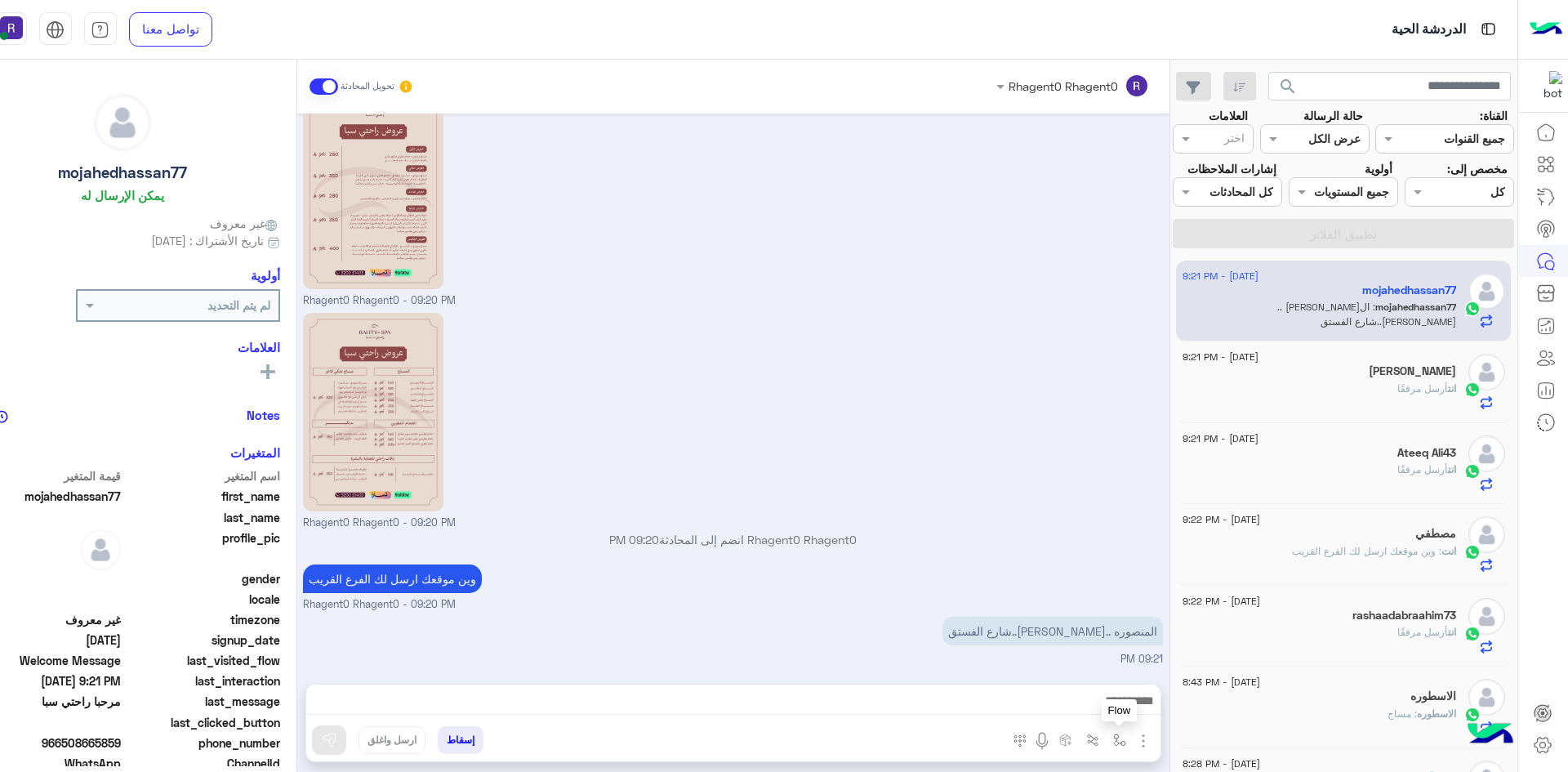
click at [1124, 747] on button "button" at bounding box center [1119, 739] width 27 height 27
click at [1094, 707] on input "text" at bounding box center [1069, 704] width 110 height 19
type input "****"
click at [1094, 677] on div "الشفا" at bounding box center [1071, 675] width 120 height 32
type textarea "*****"
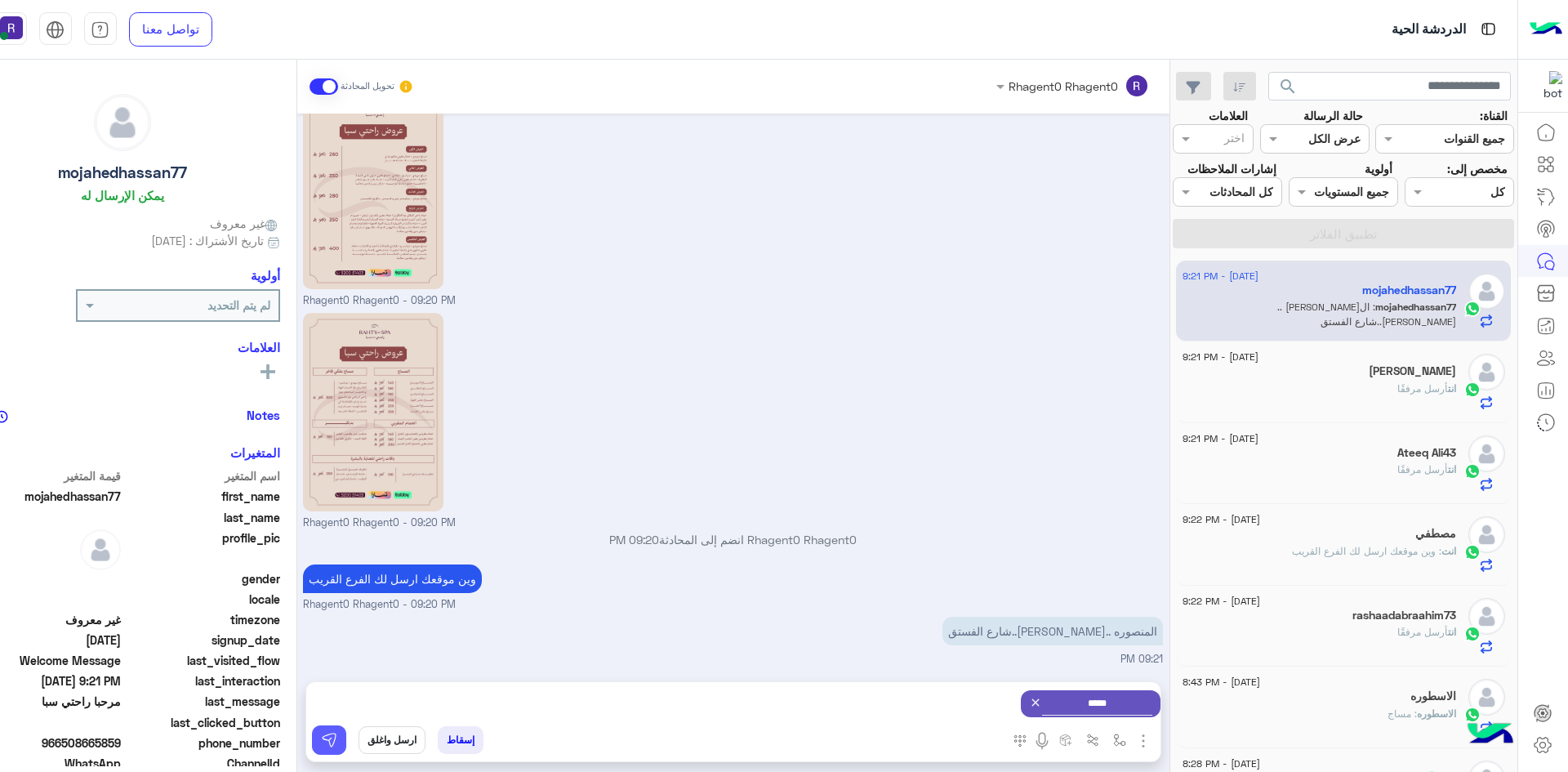
click at [328, 748] on button at bounding box center [329, 740] width 34 height 30
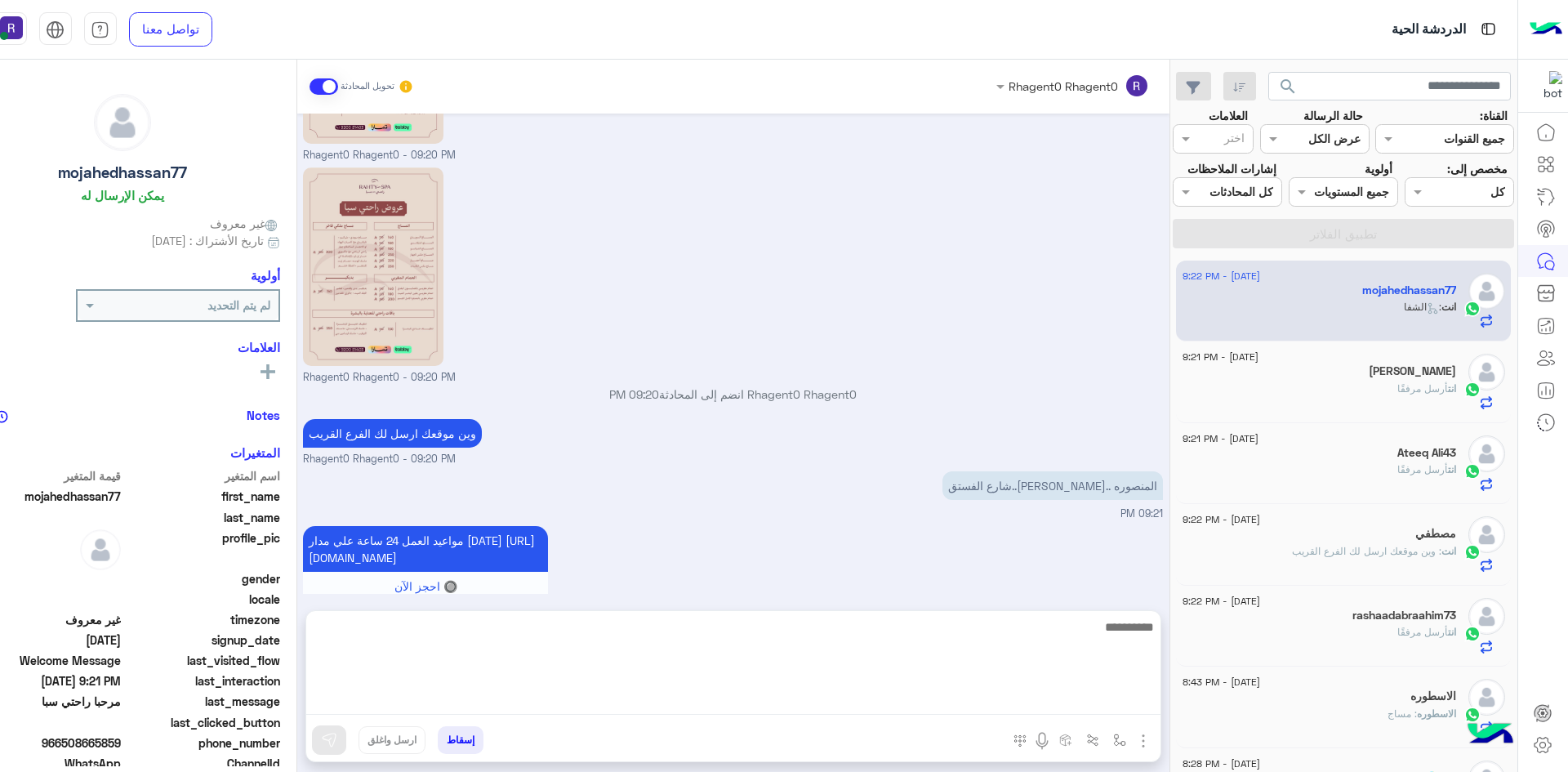
click at [915, 694] on textarea at bounding box center [733, 665] width 854 height 98
type textarea "**********"
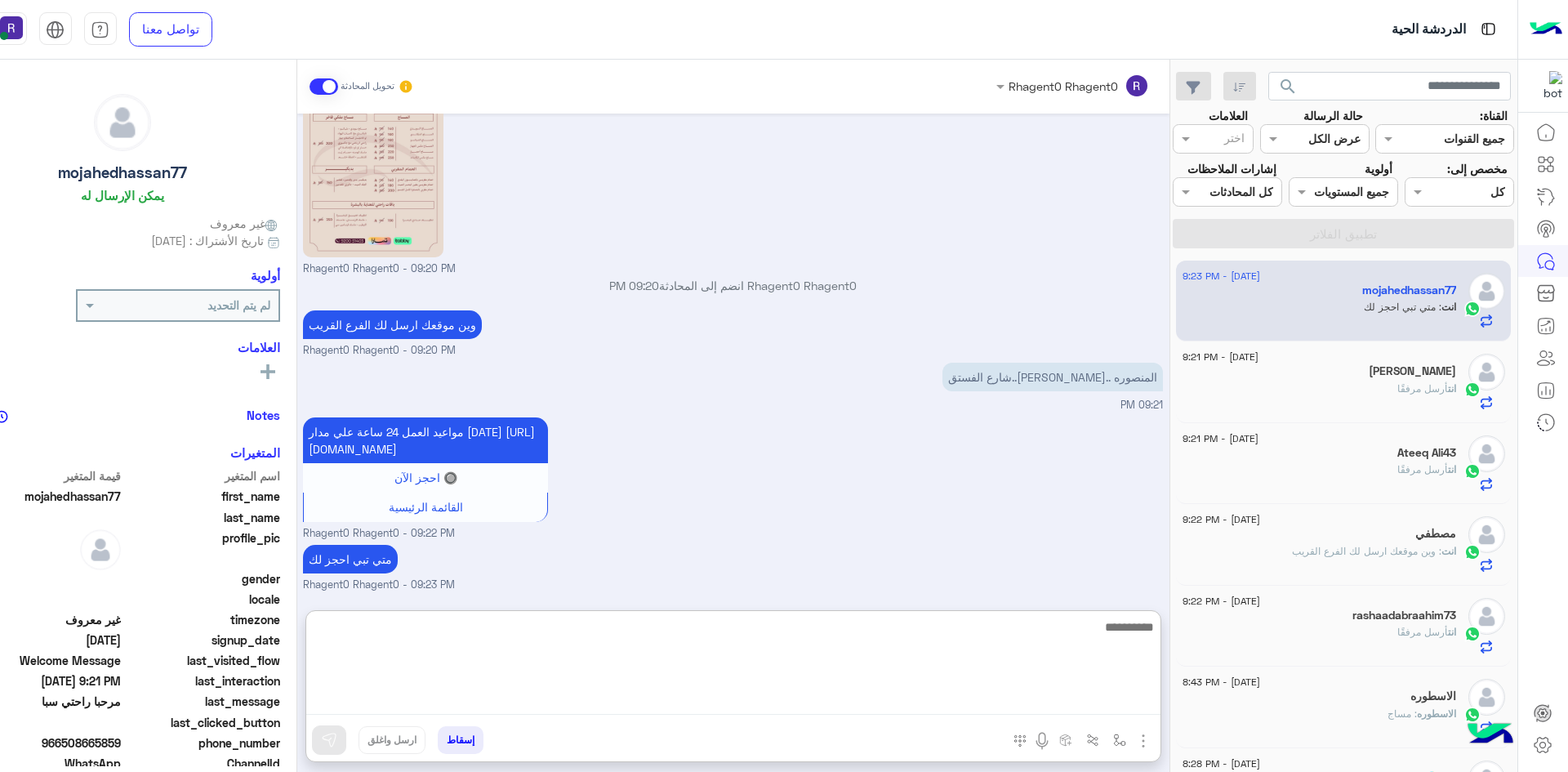
scroll to position [637, 0]
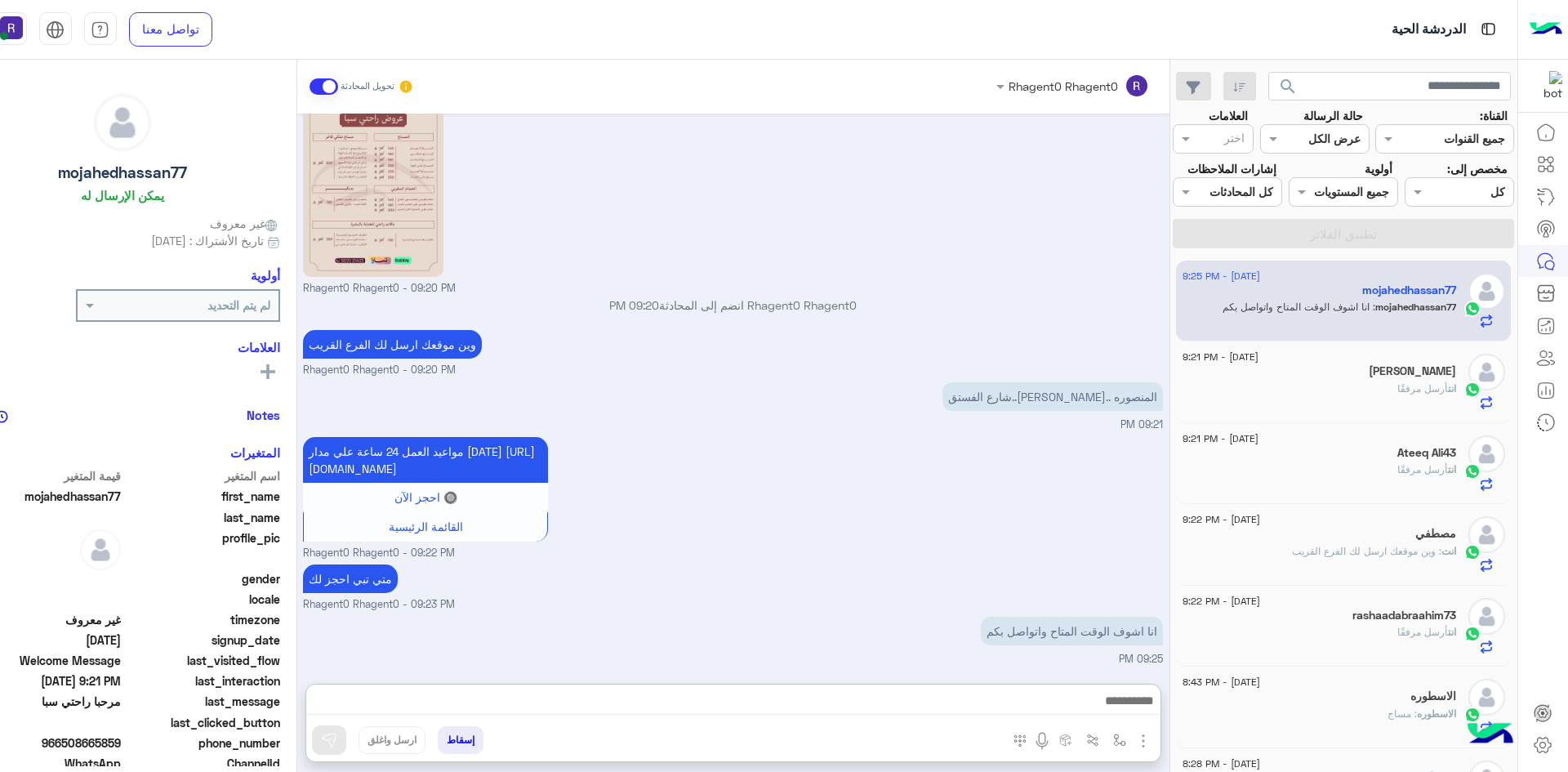
click at [1018, 445] on div "مواعيد العمل 24 ساعة علي مدار اليوم https://maps.app.goo.gl/Yi9efyypPYgXPqn17 🔘…" at bounding box center [733, 497] width 860 height 128
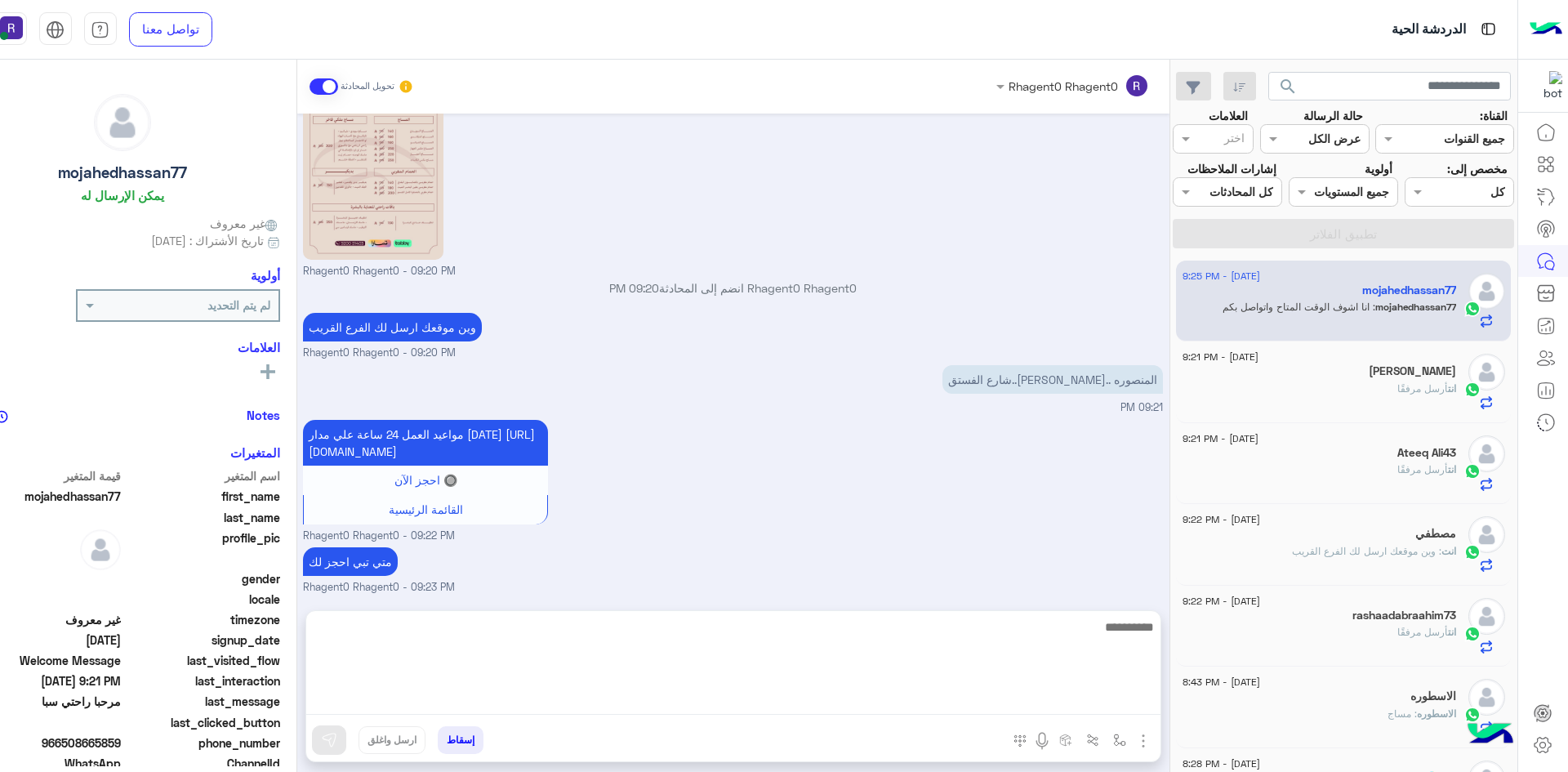
click at [1079, 695] on textarea at bounding box center [733, 665] width 854 height 98
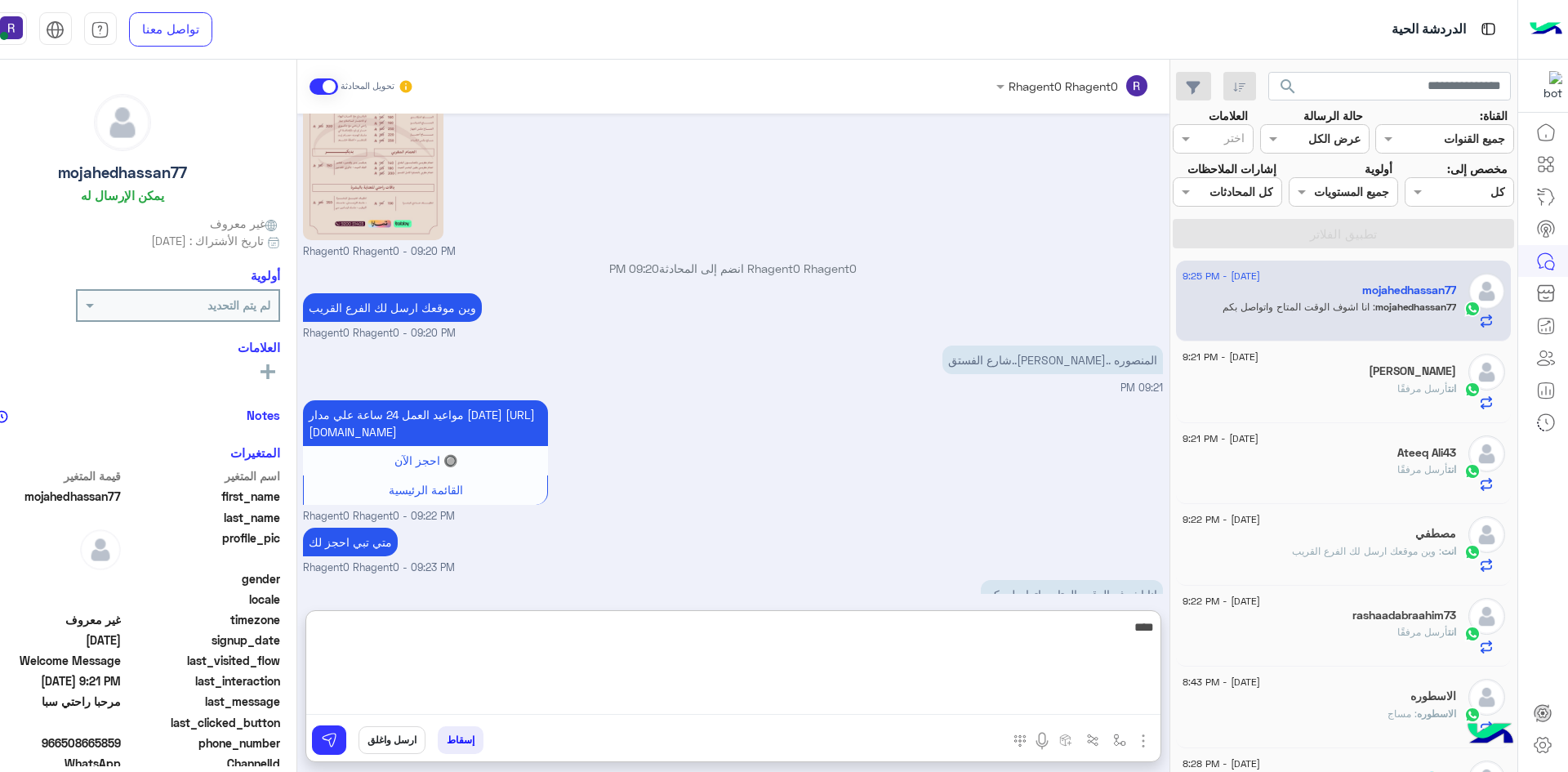
type textarea "****"
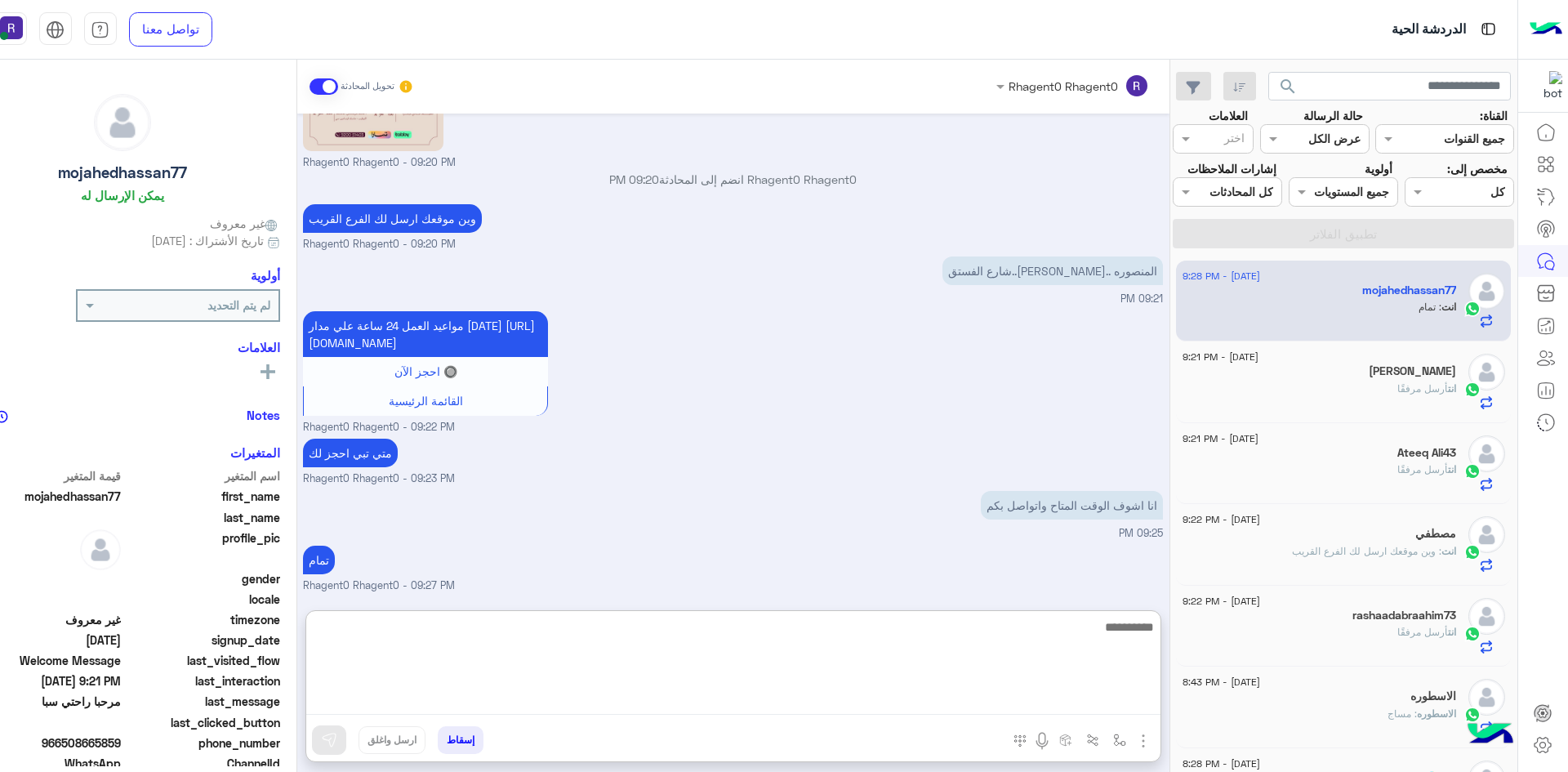
scroll to position [742, 0]
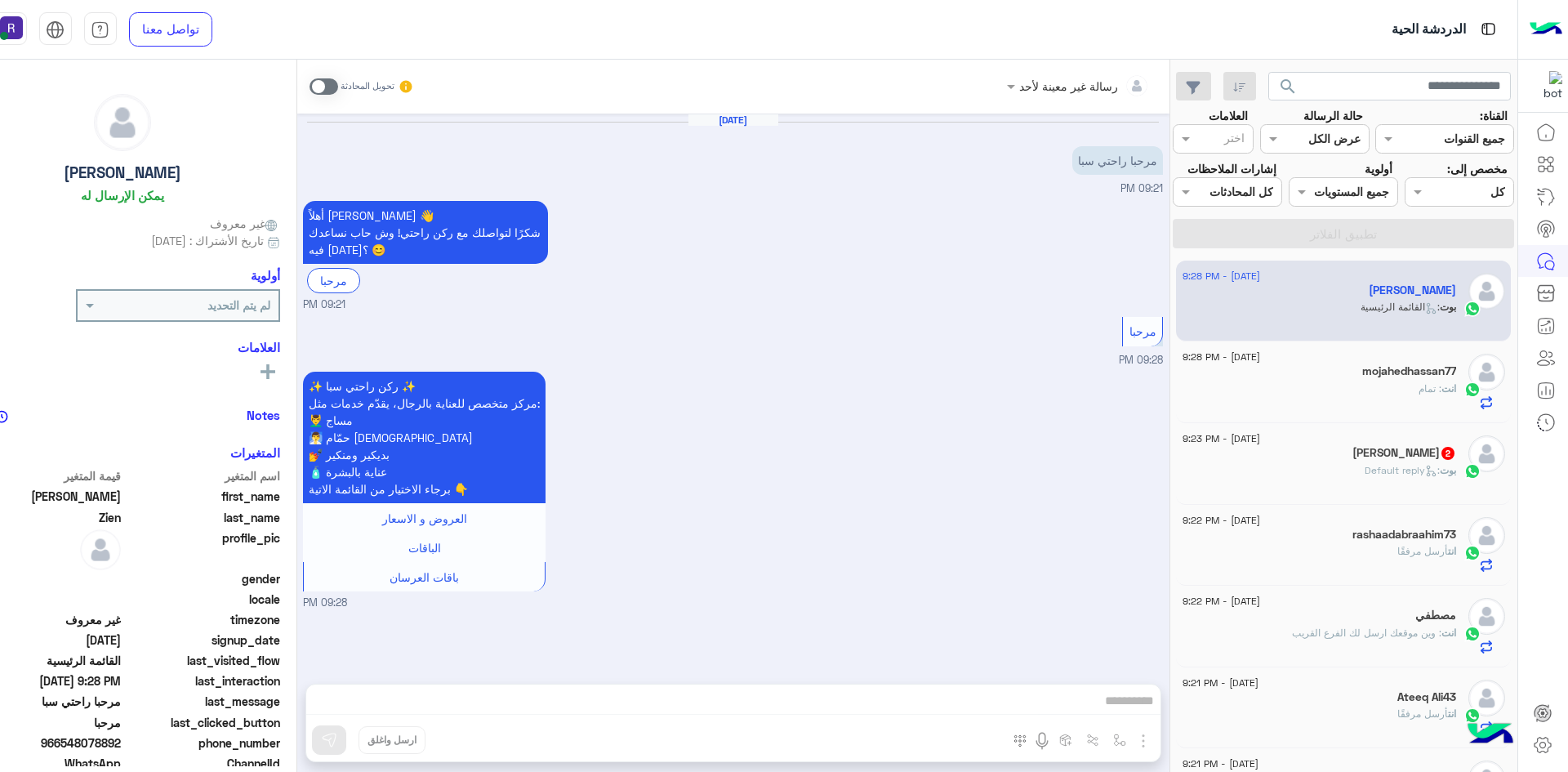
click at [334, 82] on span at bounding box center [323, 87] width 29 height 17
click at [1145, 742] on img "button" at bounding box center [1143, 740] width 19 height 19
click at [1099, 706] on span "الصور" at bounding box center [1112, 705] width 31 height 19
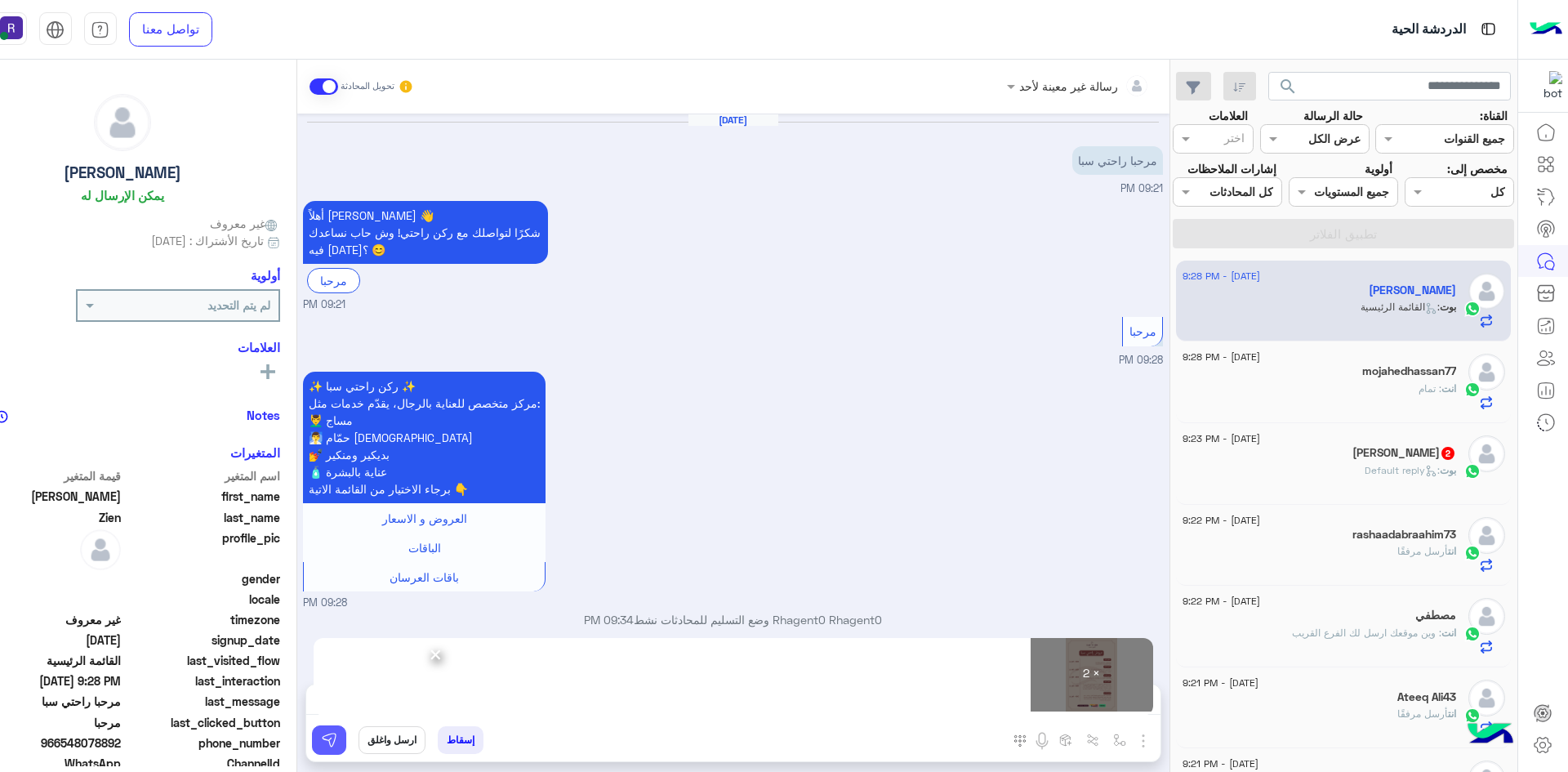
click at [334, 733] on img at bounding box center [329, 740] width 17 height 17
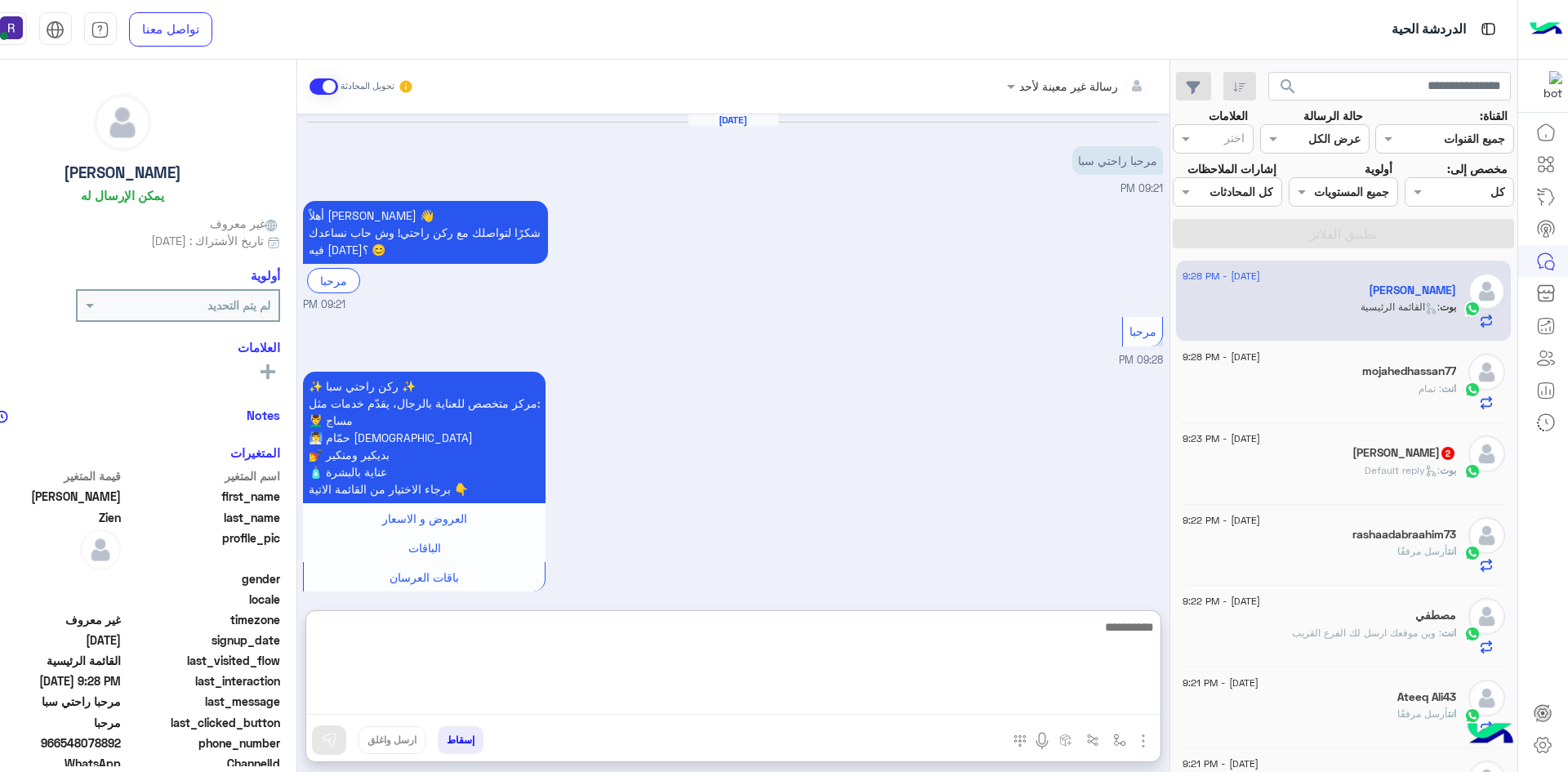
click at [901, 705] on textarea at bounding box center [733, 665] width 854 height 98
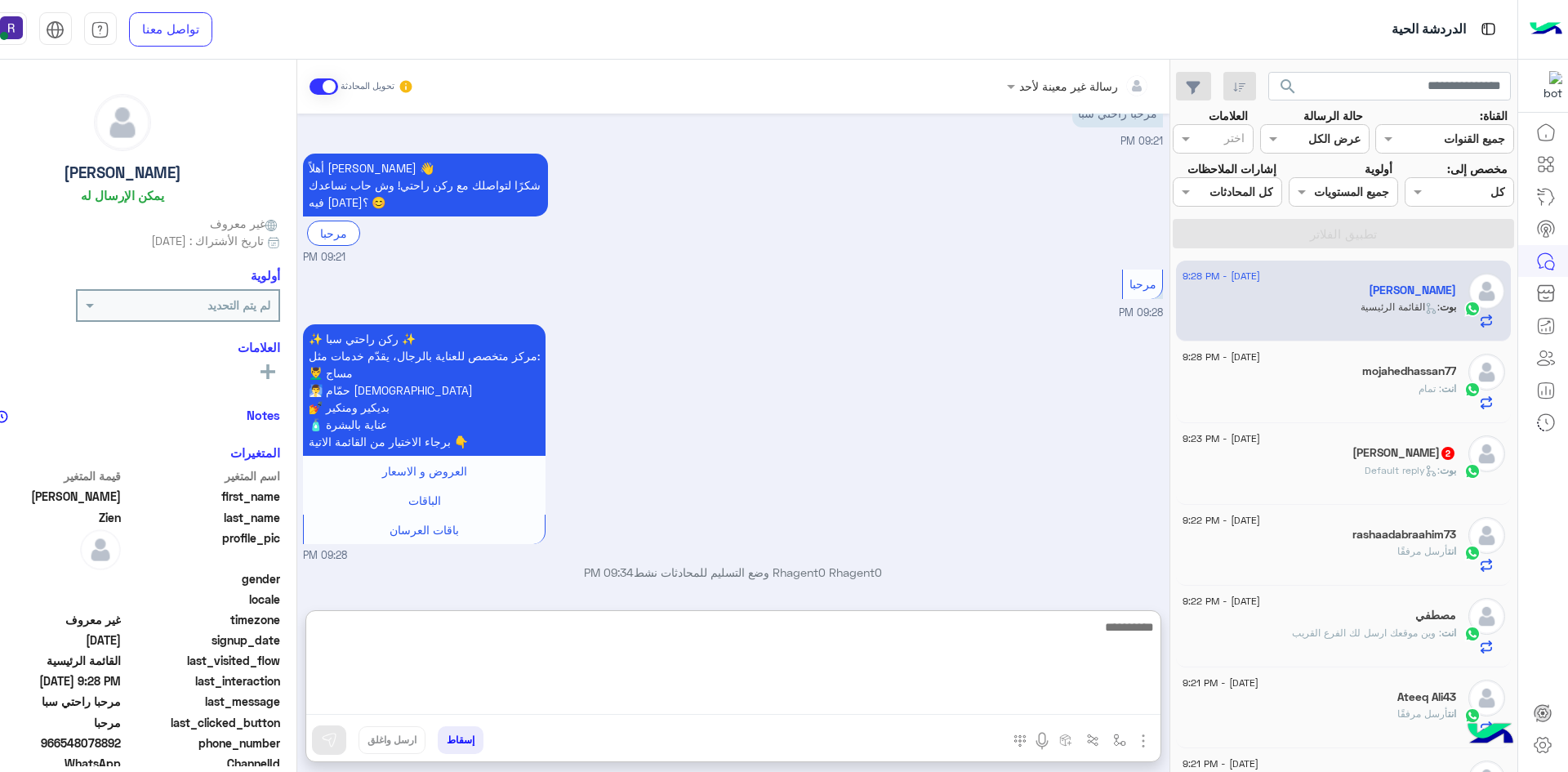
paste textarea "**********"
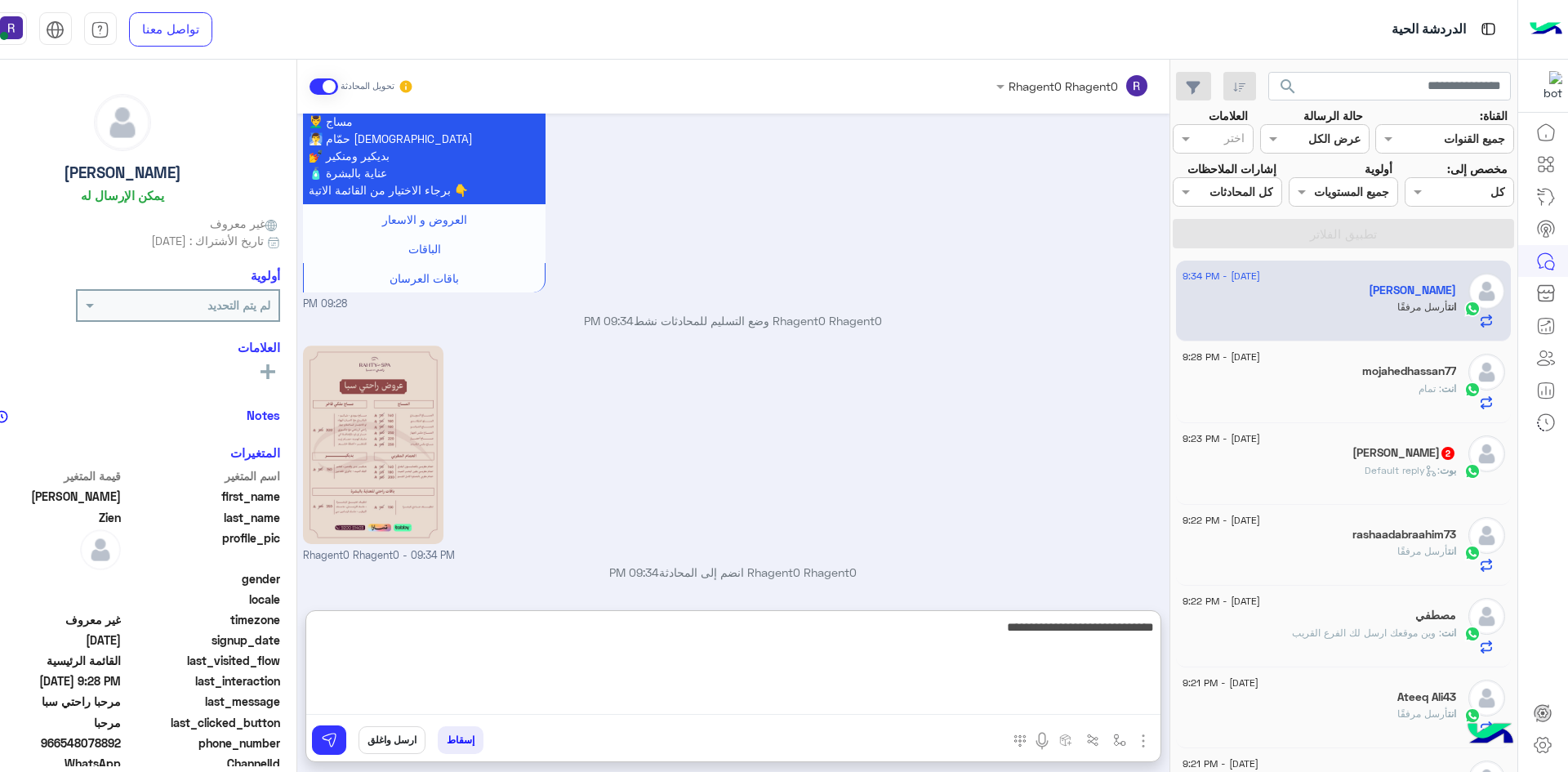
scroll to position [521, 0]
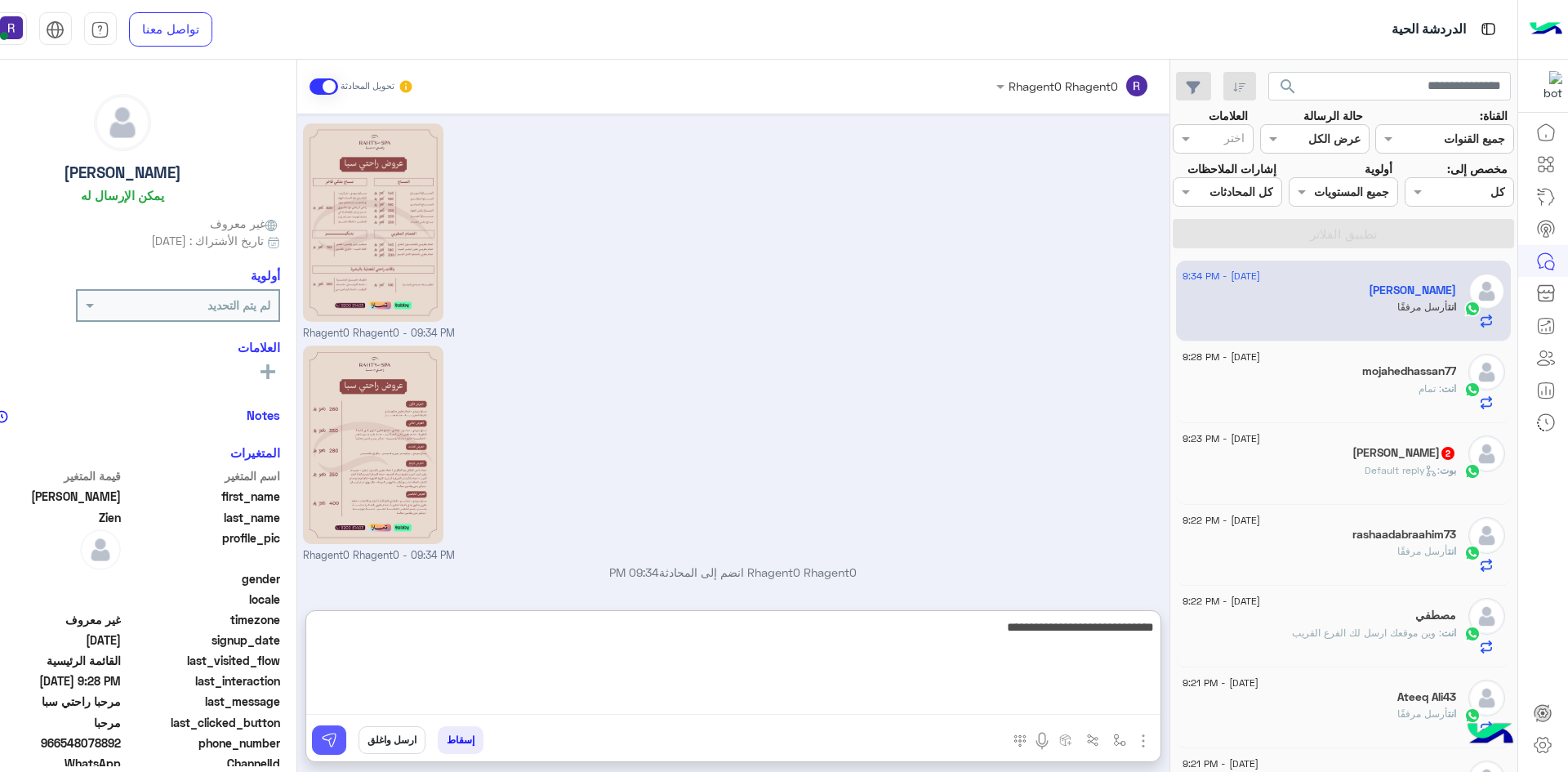
type textarea "**********"
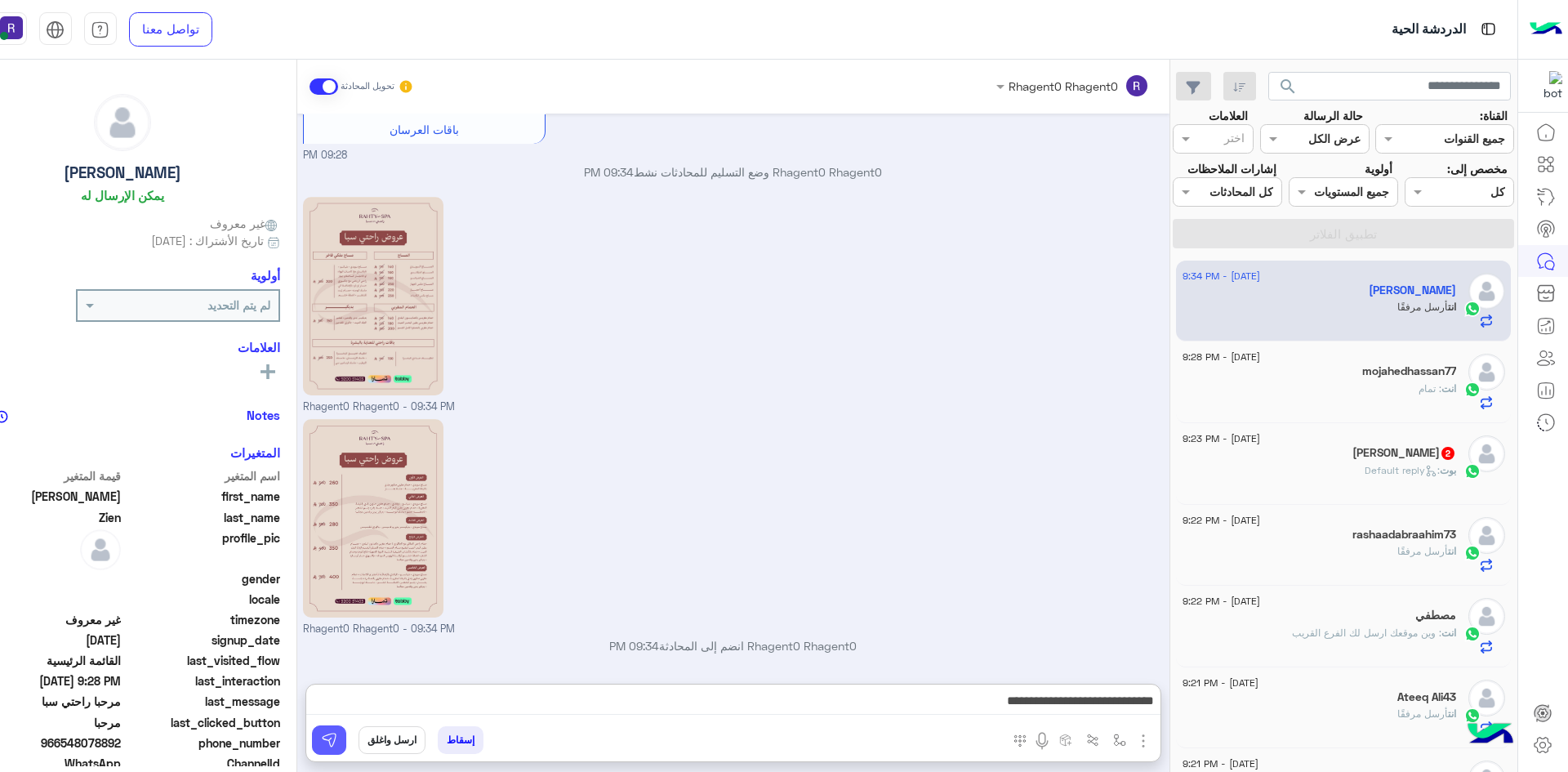
click at [322, 738] on img at bounding box center [329, 740] width 17 height 17
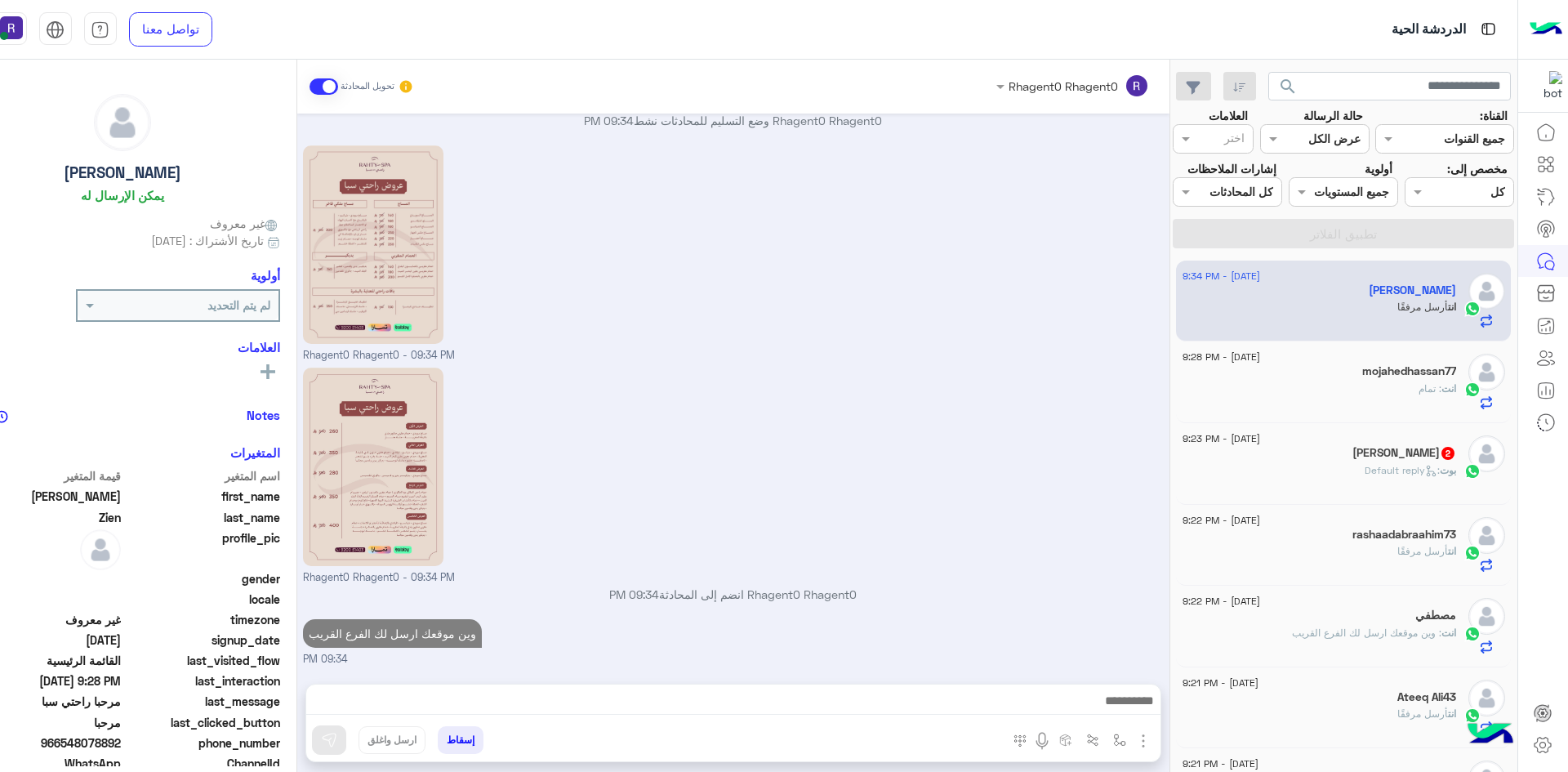
scroll to position [499, 0]
click at [1359, 441] on div "30 August - 9:23 PM" at bounding box center [1319, 440] width 273 height 10
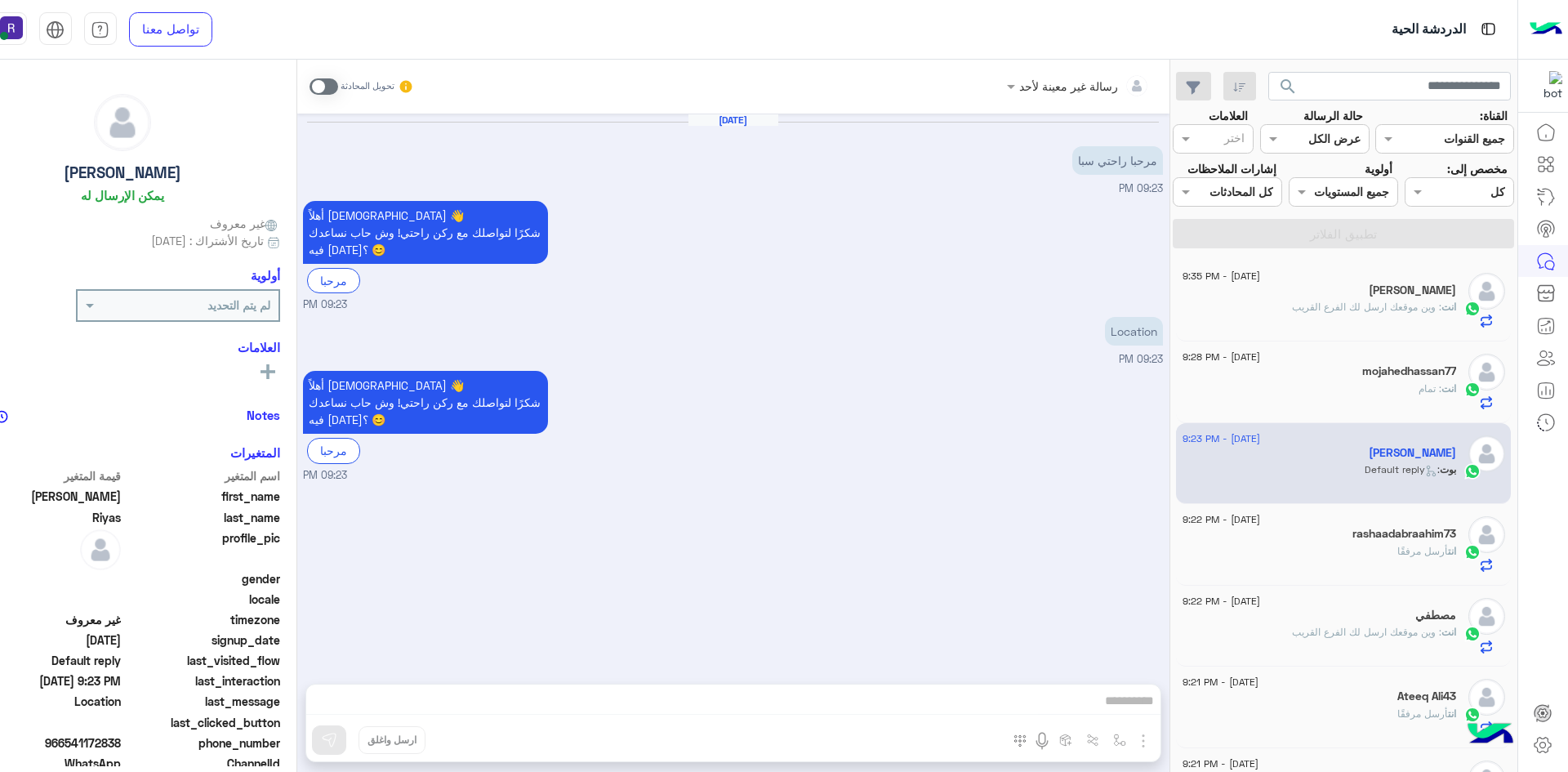
click at [322, 86] on span at bounding box center [323, 87] width 29 height 17
click at [1148, 747] on img "button" at bounding box center [1143, 740] width 19 height 19
click at [1083, 703] on li "الصور" at bounding box center [1093, 704] width 120 height 32
click at [1142, 743] on img "button" at bounding box center [1143, 740] width 19 height 19
click at [1122, 705] on span "الصور" at bounding box center [1112, 705] width 31 height 19
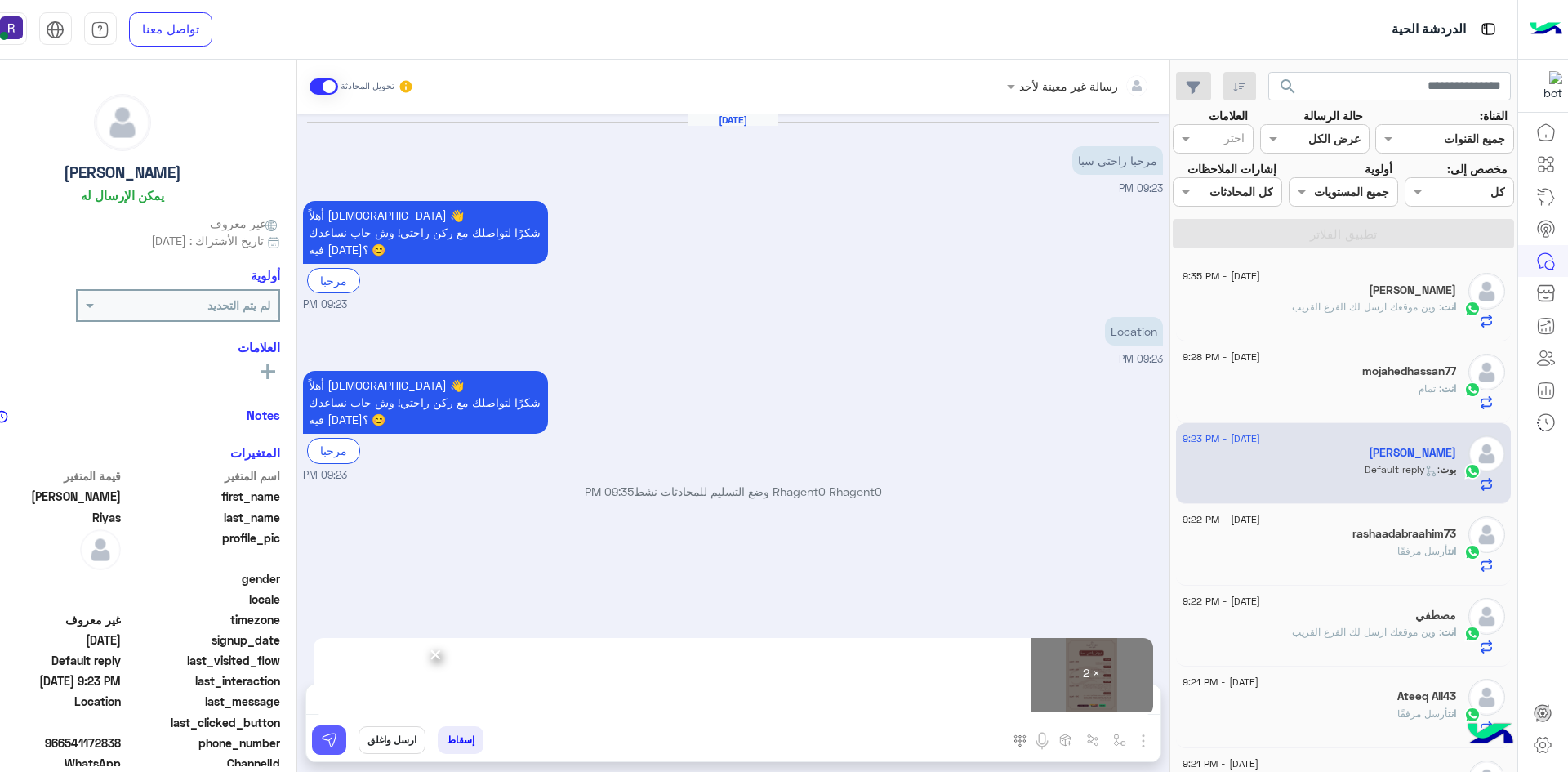
click at [338, 738] on button at bounding box center [329, 740] width 34 height 30
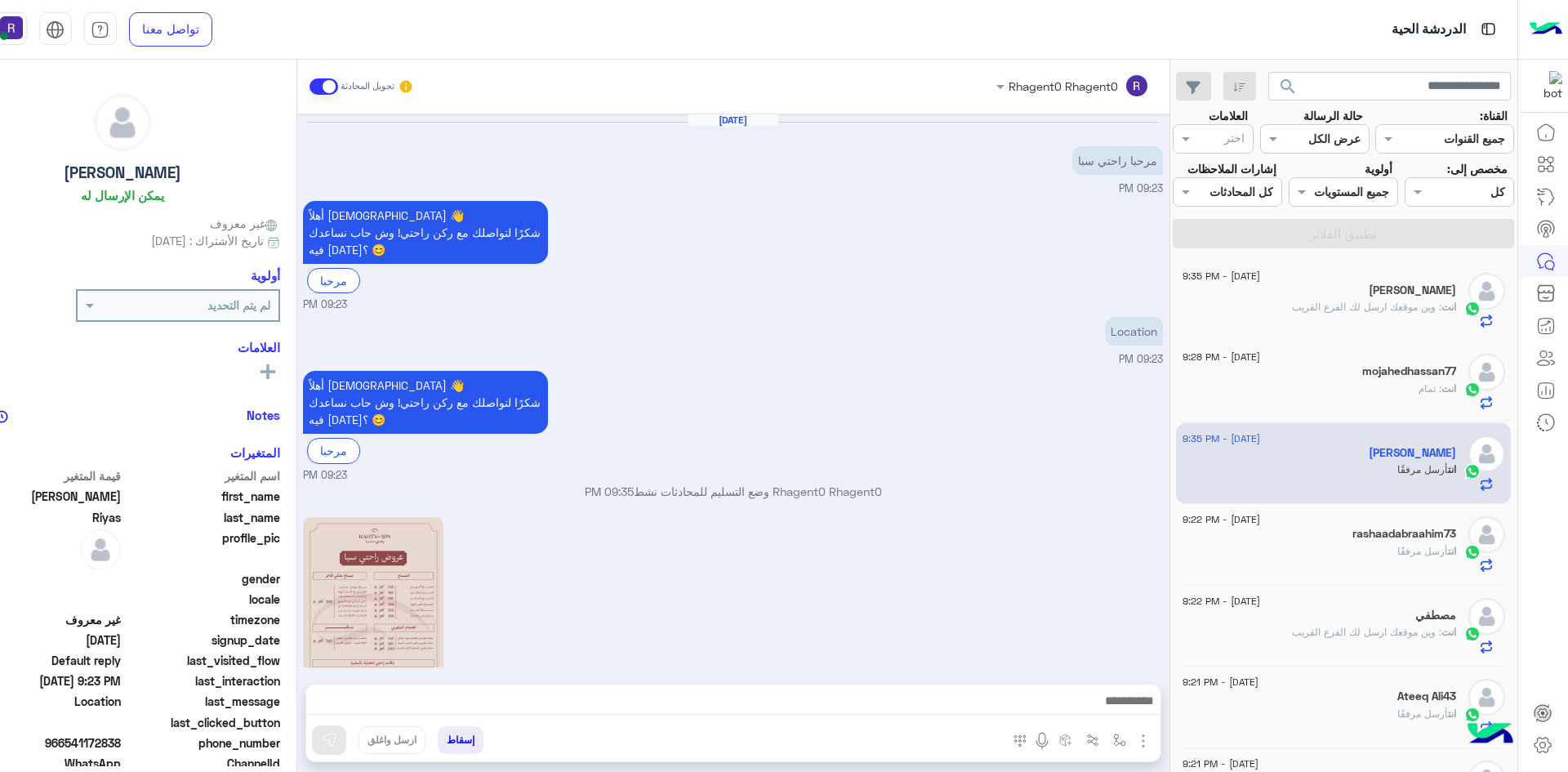
scroll to position [320, 0]
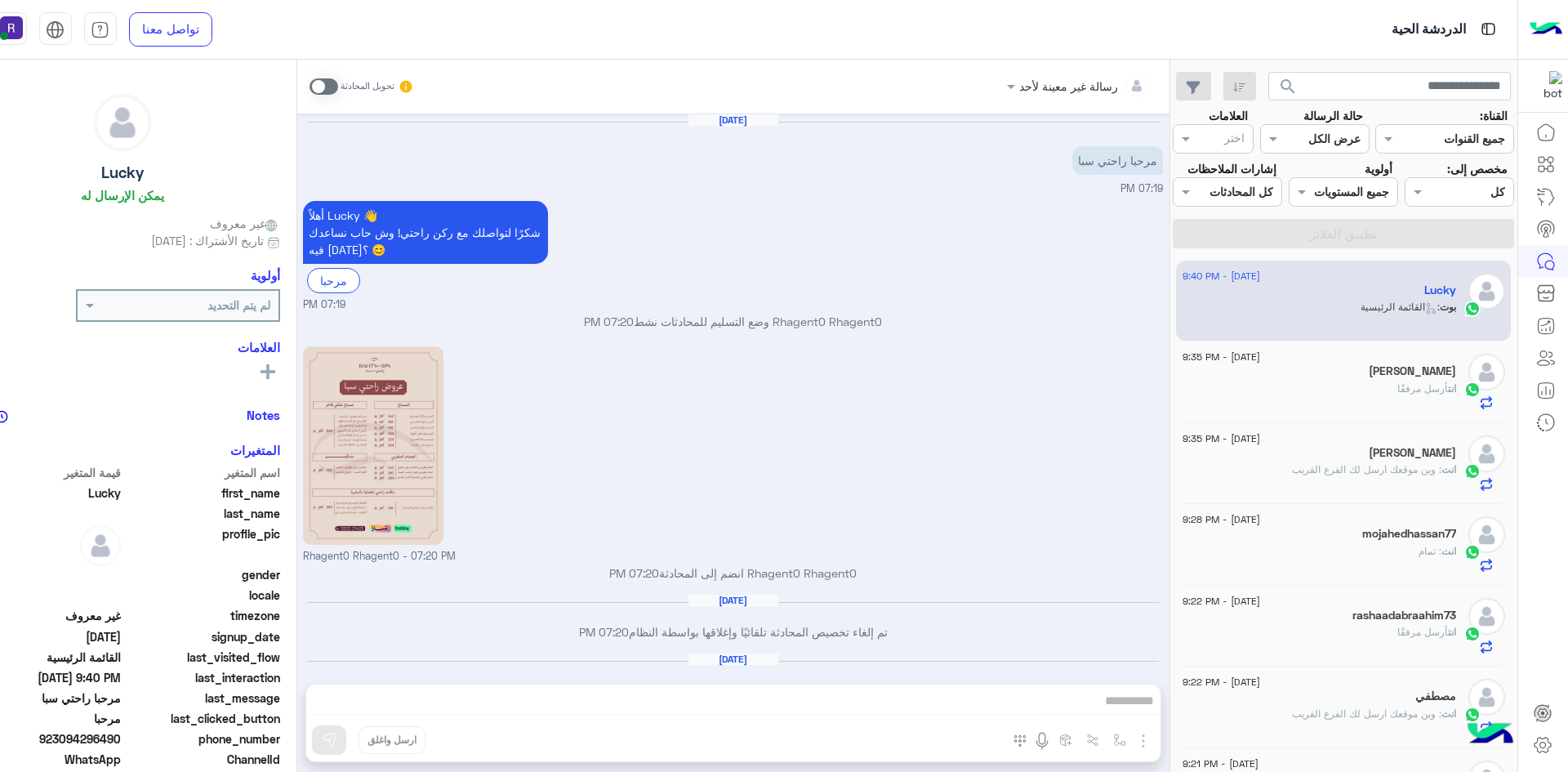
scroll to position [484, 0]
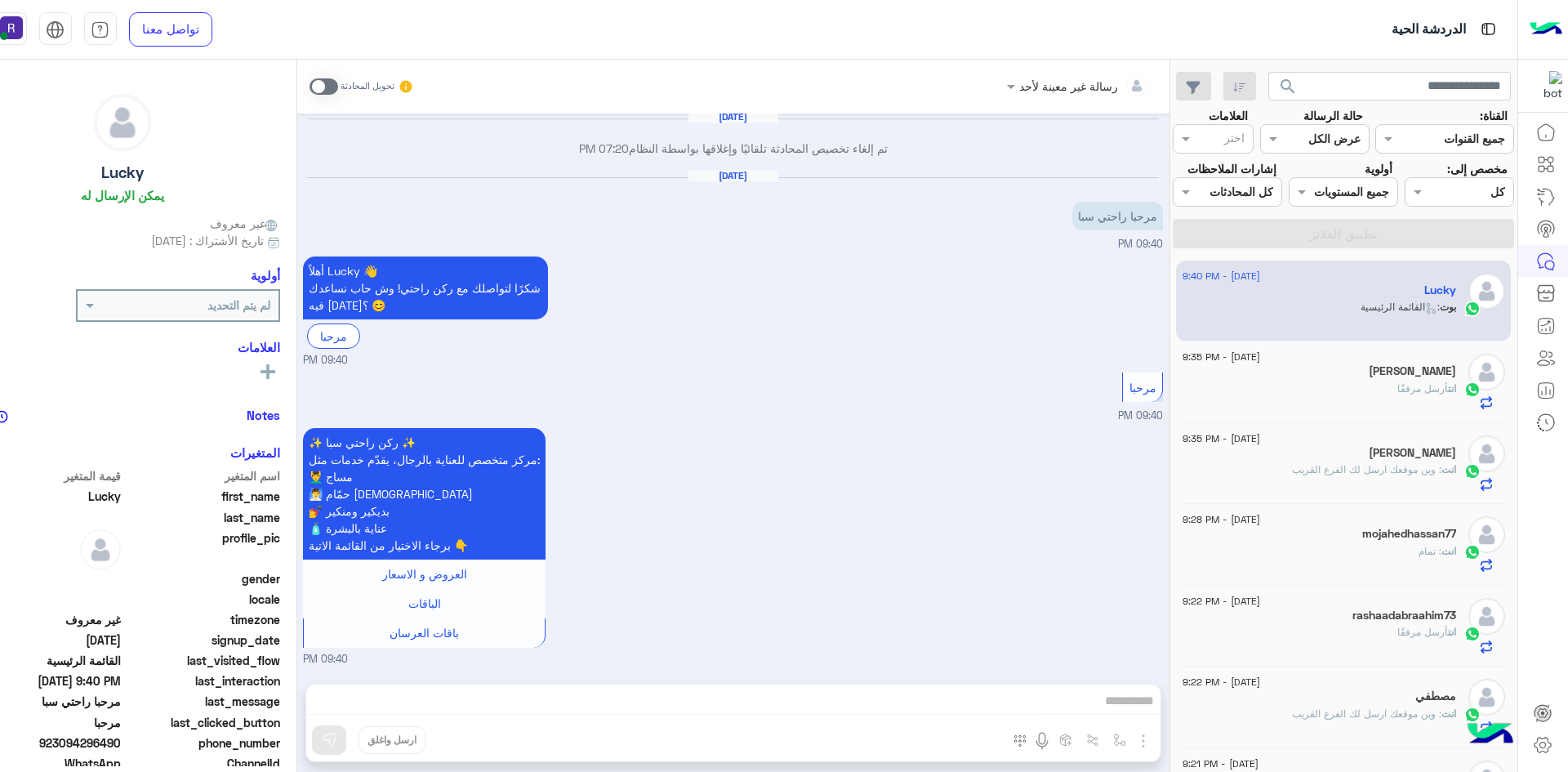
click at [317, 79] on span at bounding box center [323, 87] width 29 height 17
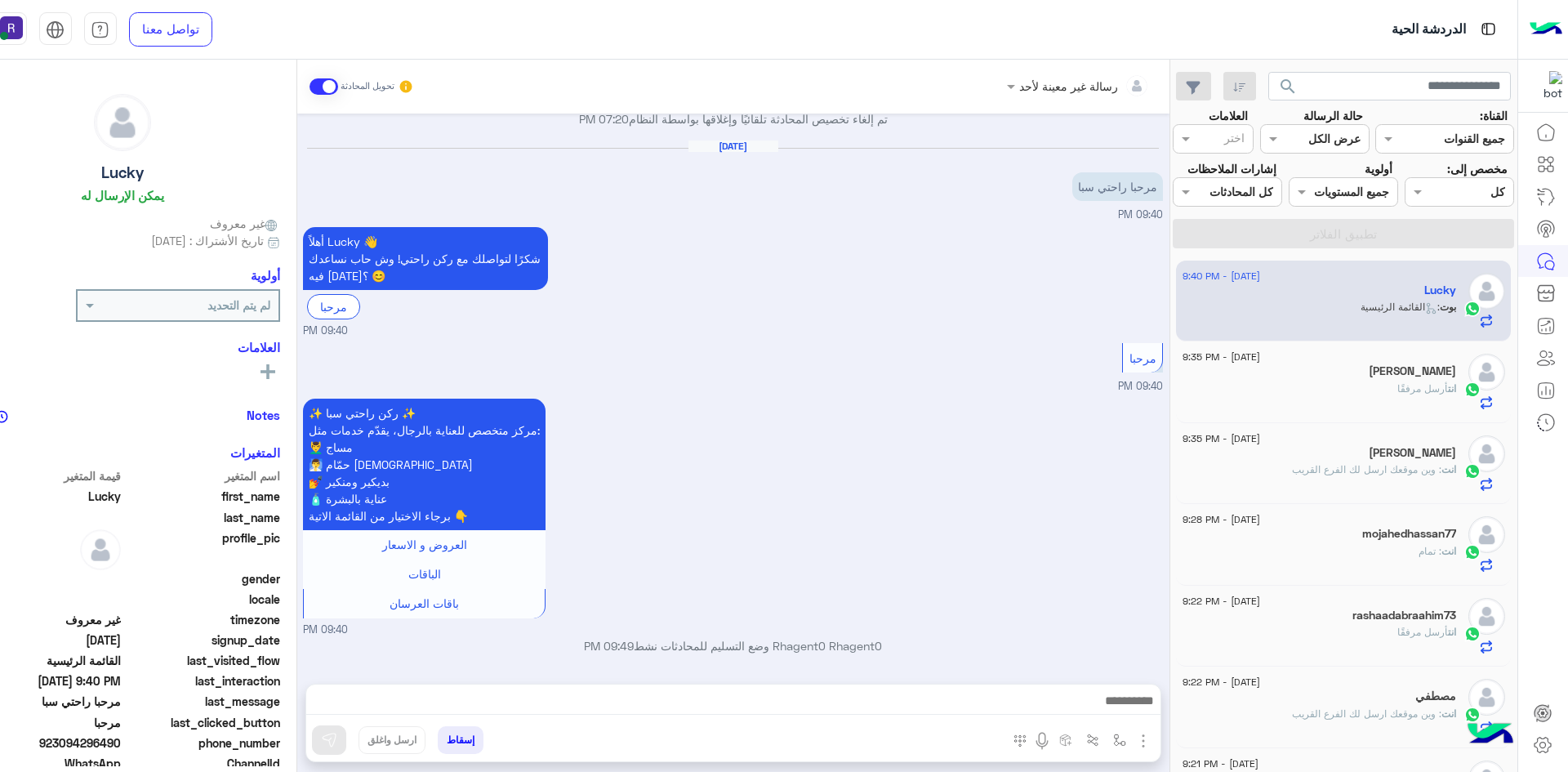
click at [1162, 736] on div "رسالة غير معينة لأحد تحويل المحادثة [DATE] مرحبا راحتي سبا 07:19 PM أهلاً Lucky…" at bounding box center [733, 419] width 872 height 719
click at [1130, 737] on button "button" at bounding box center [1119, 739] width 27 height 27
click at [1135, 737] on img "button" at bounding box center [1143, 740] width 19 height 19
click at [1126, 705] on span "الصور" at bounding box center [1112, 705] width 31 height 19
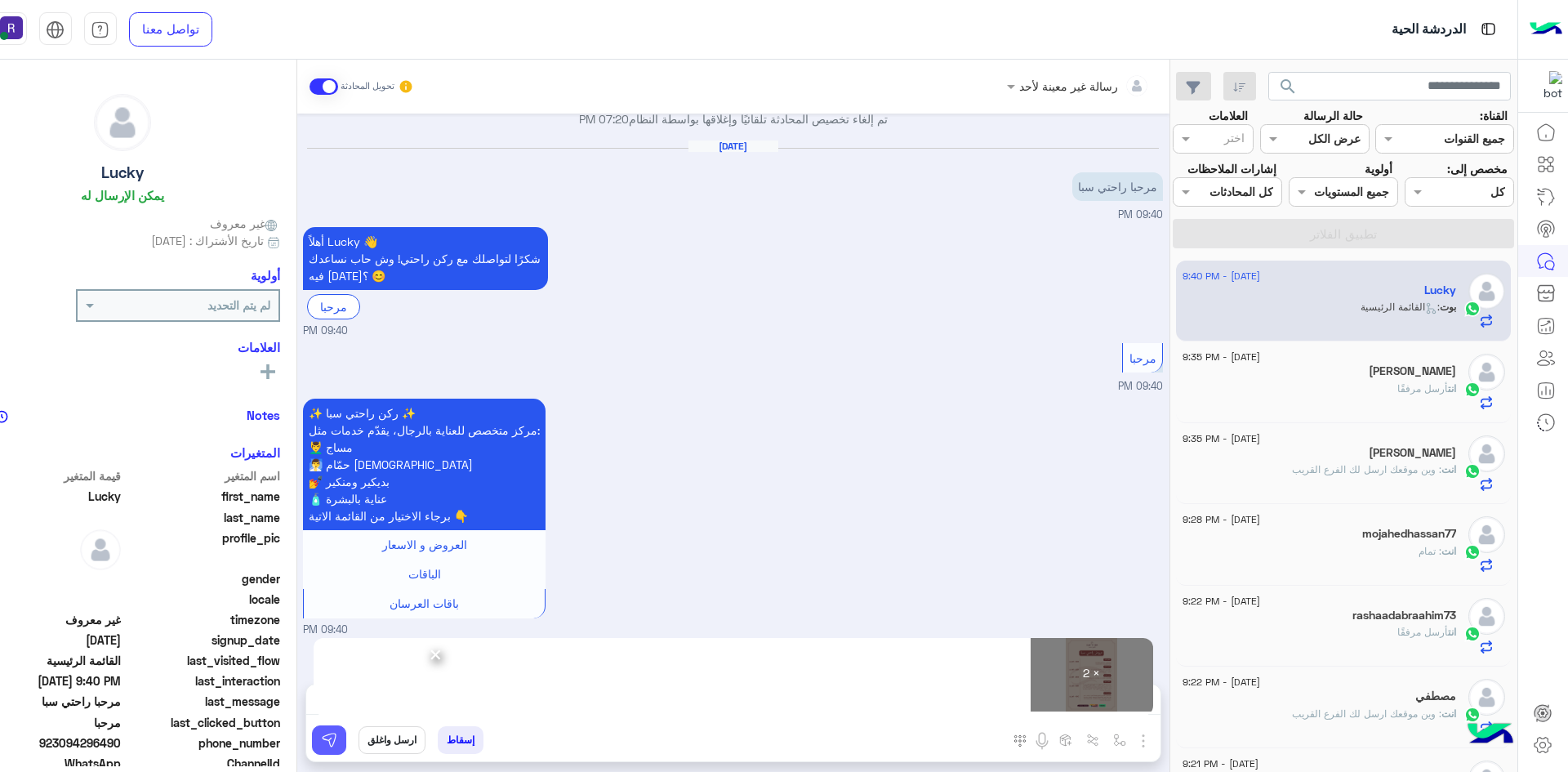
click at [327, 739] on img at bounding box center [329, 740] width 17 height 17
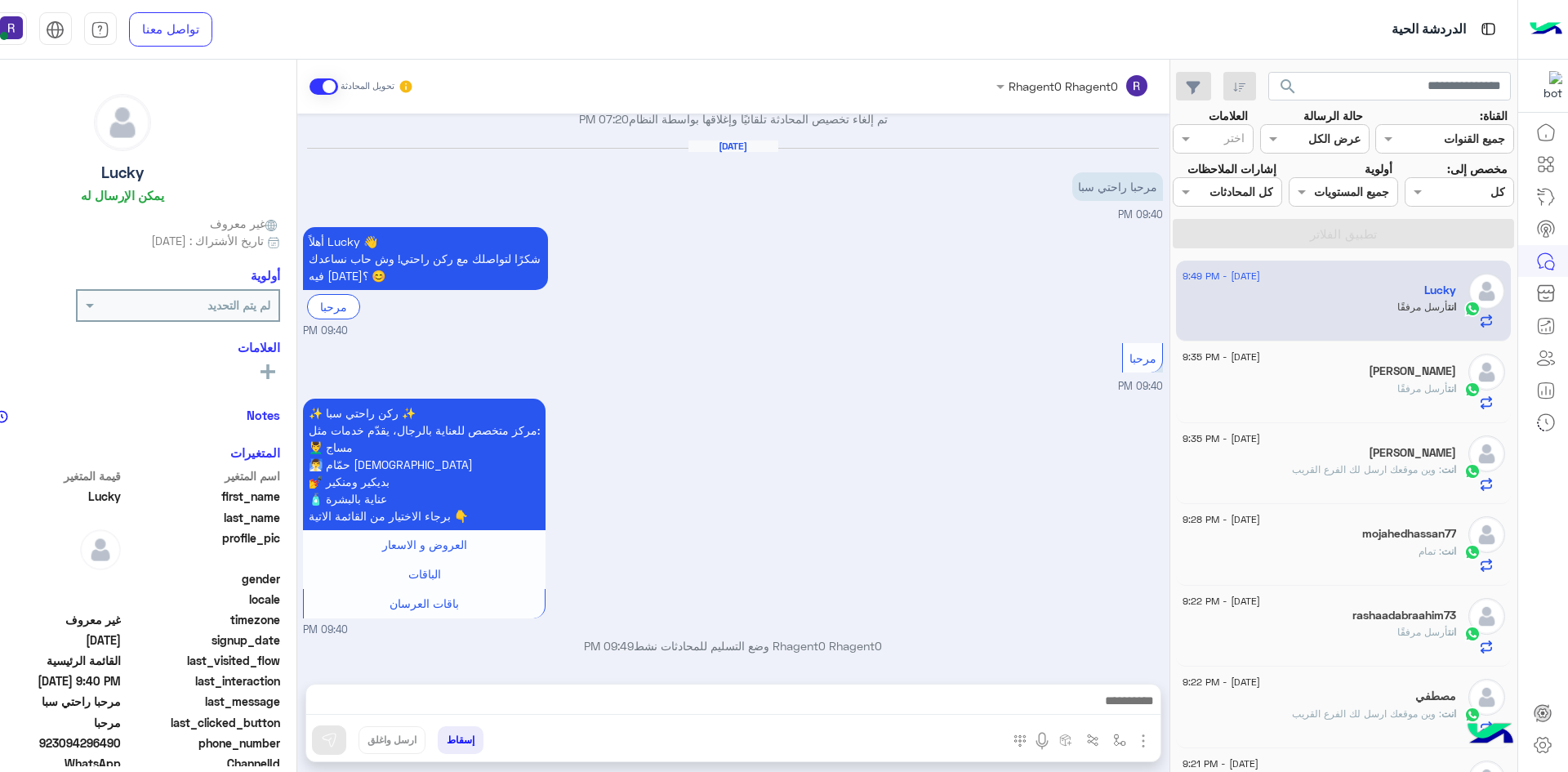
scroll to position [987, 0]
